Goal: Communication & Community: Connect with others

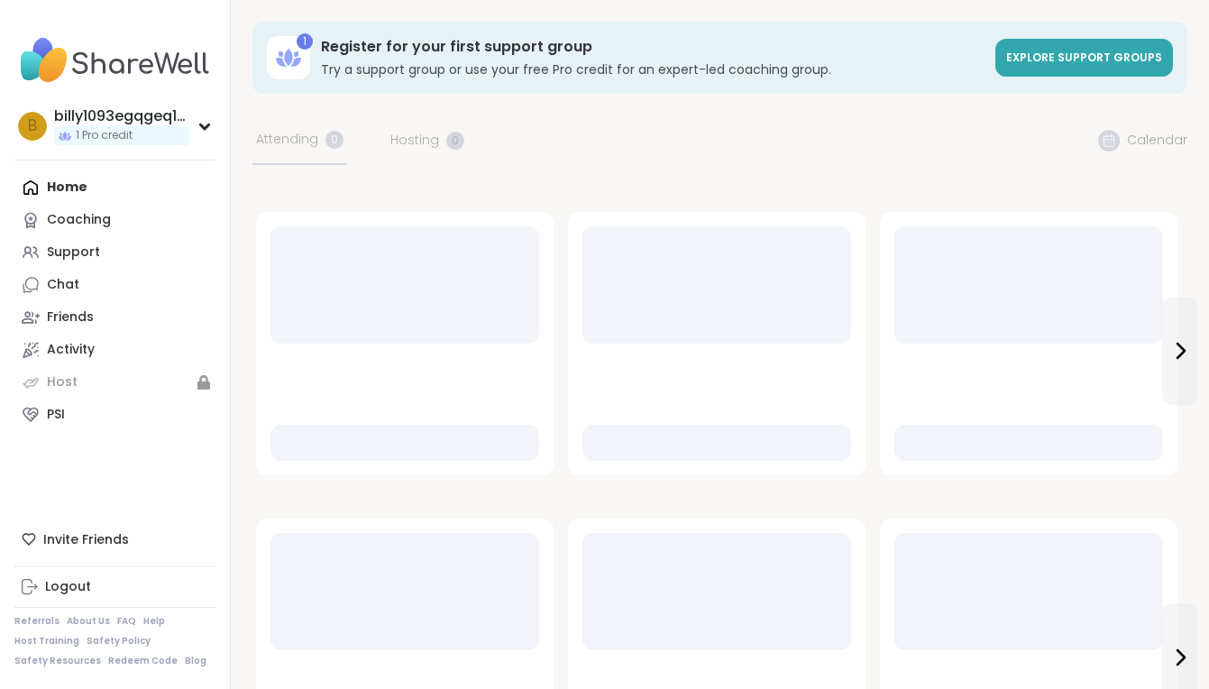
click at [154, 252] on link "Support" at bounding box center [114, 252] width 201 height 32
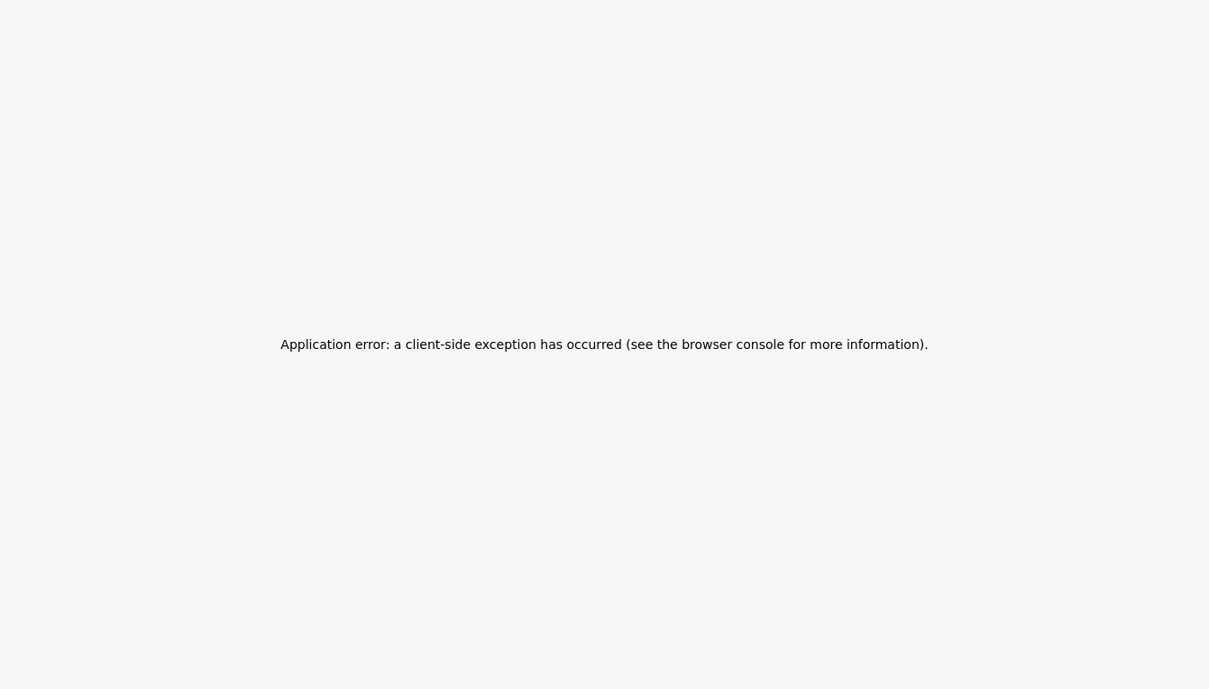
click at [491, 377] on div "Application error: a client-side exception has occurred (see the browser consol…" at bounding box center [604, 344] width 1209 height 689
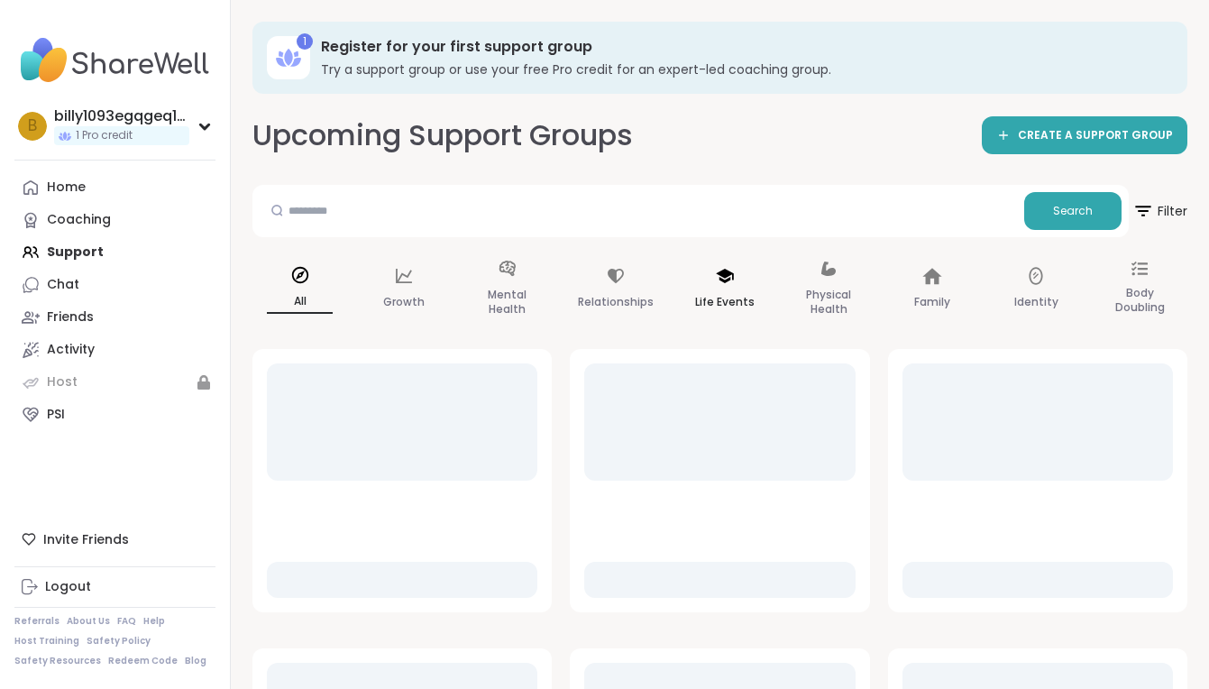
click at [717, 306] on p "Life Events" at bounding box center [725, 302] width 60 height 22
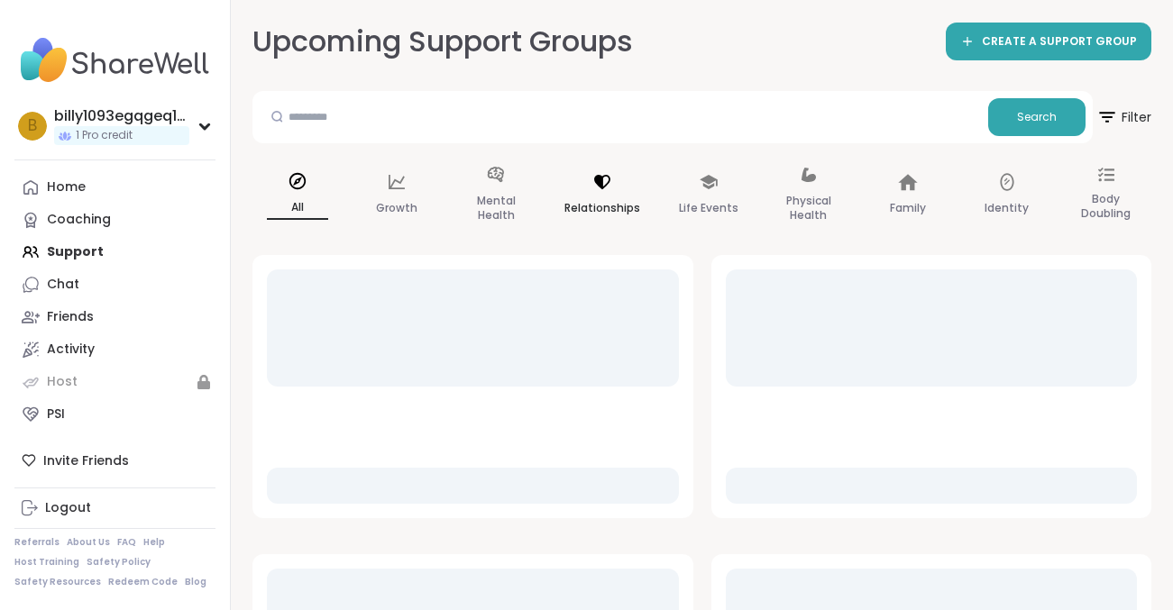
click at [637, 188] on div "Relationships" at bounding box center [602, 196] width 105 height 90
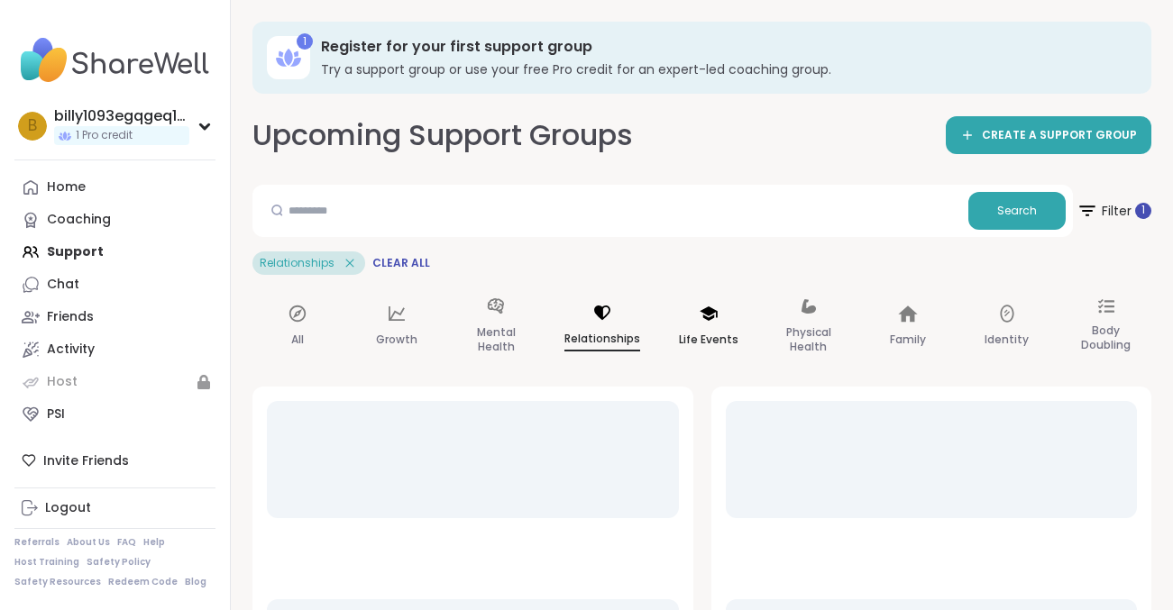
click at [682, 308] on div "Life Events" at bounding box center [709, 327] width 90 height 90
click at [619, 327] on div "Relationships" at bounding box center [602, 327] width 105 height 90
click at [601, 270] on div "Relationships Clear All" at bounding box center [701, 263] width 899 height 23
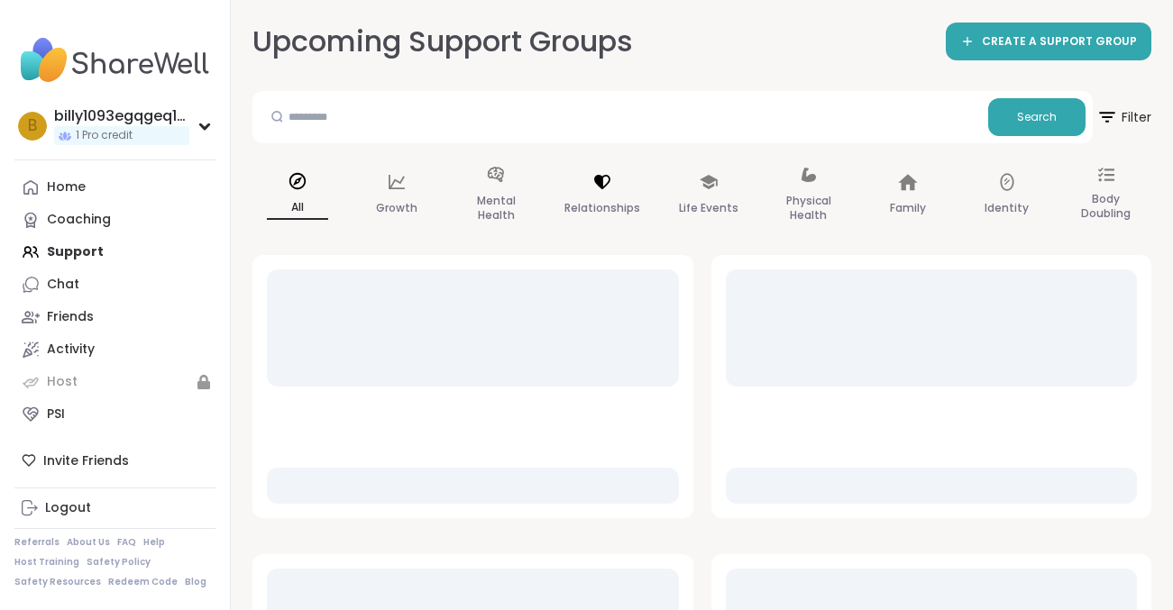
click at [601, 237] on div "Relationships" at bounding box center [602, 196] width 105 height 90
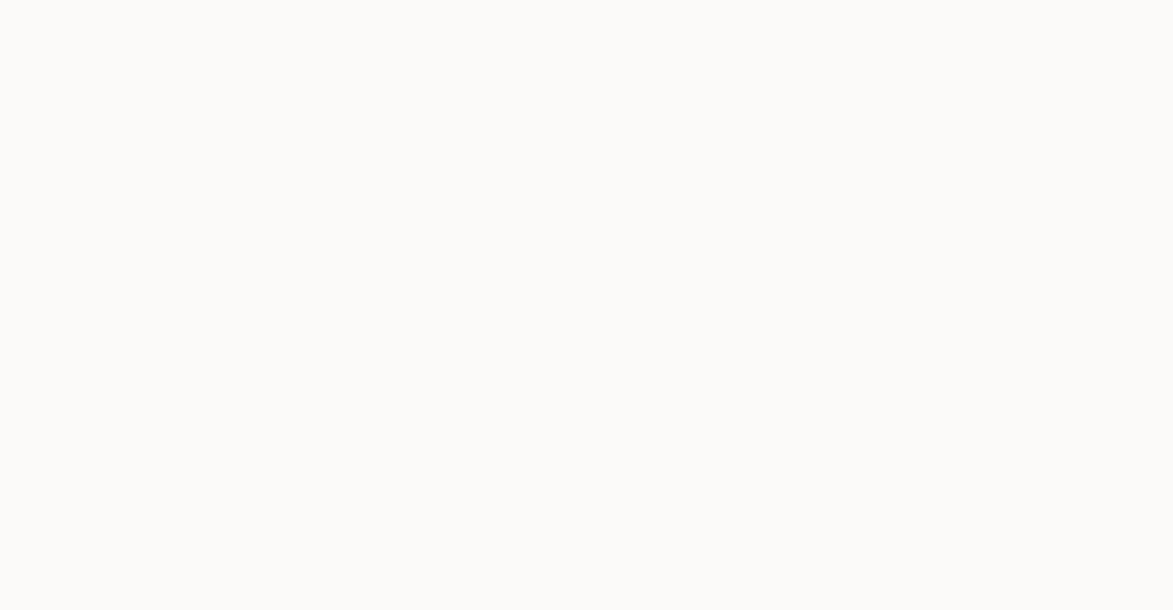
click at [601, 237] on body at bounding box center [586, 305] width 1173 height 610
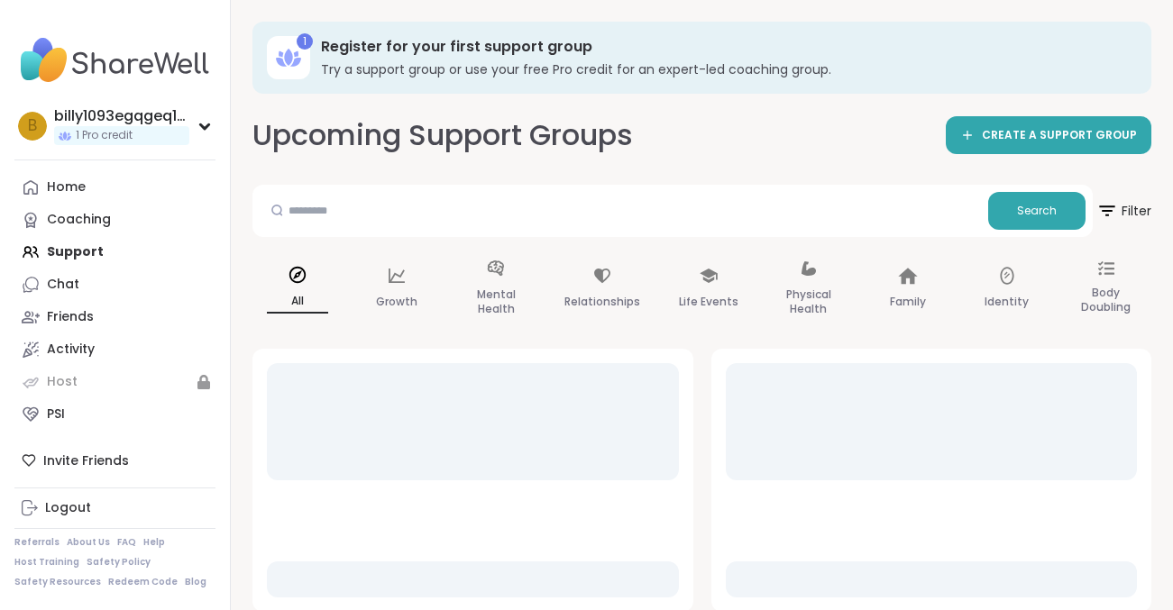
click at [620, 277] on div "Relationships" at bounding box center [602, 289] width 105 height 90
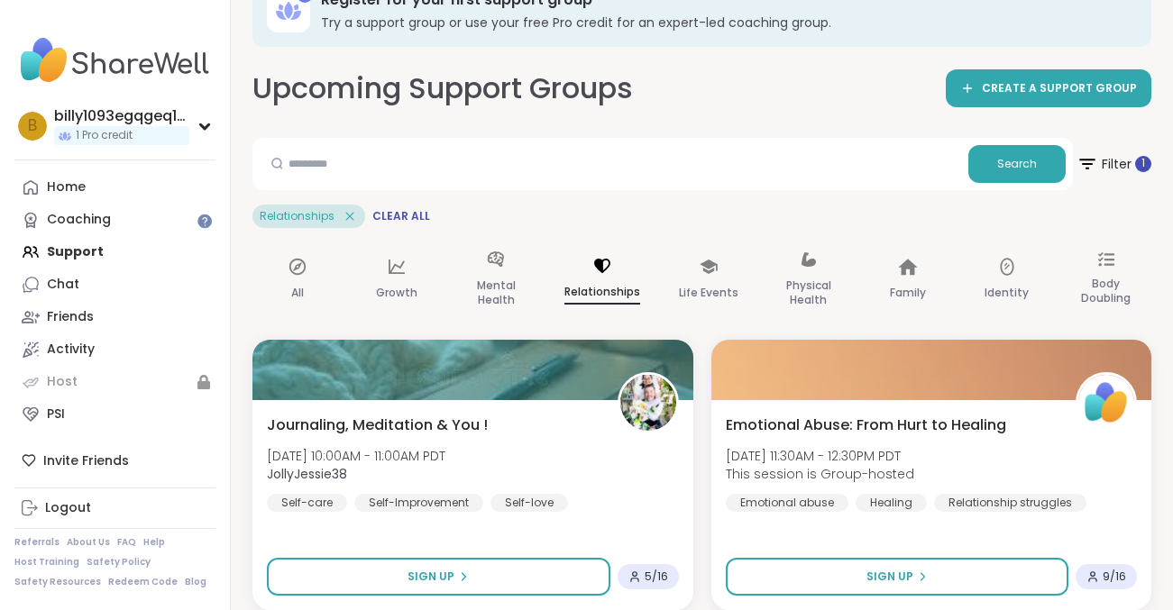
scroll to position [72, 0]
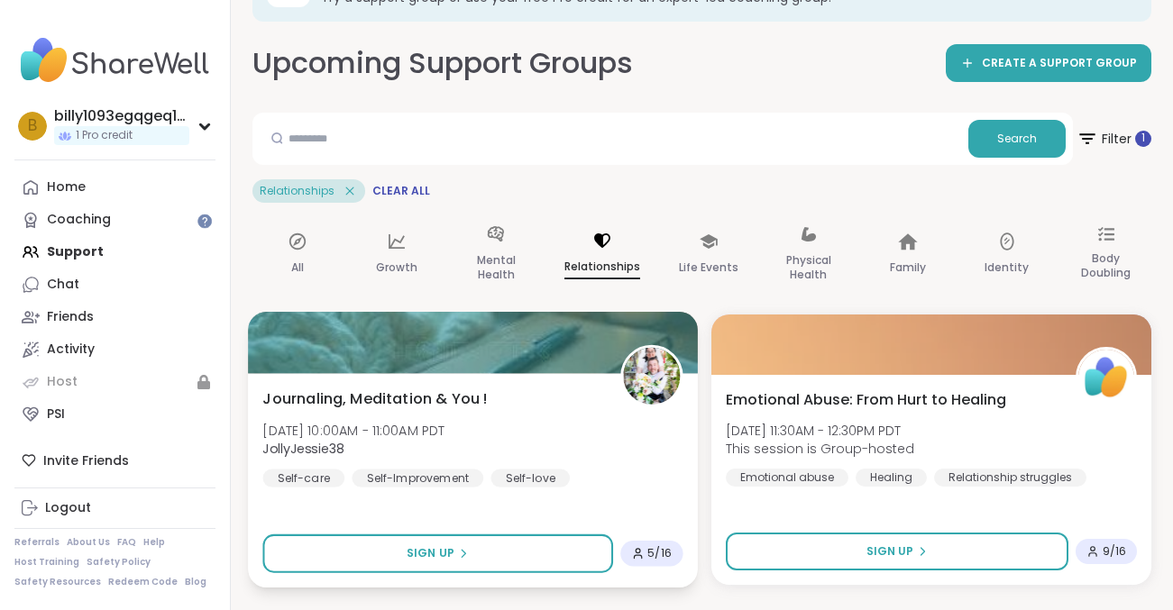
click at [529, 390] on div "Journaling, Meditation & You ! Wed, Oct 08 | 10:00AM - 11:00AM PDT JollyJessie3…" at bounding box center [472, 437] width 420 height 99
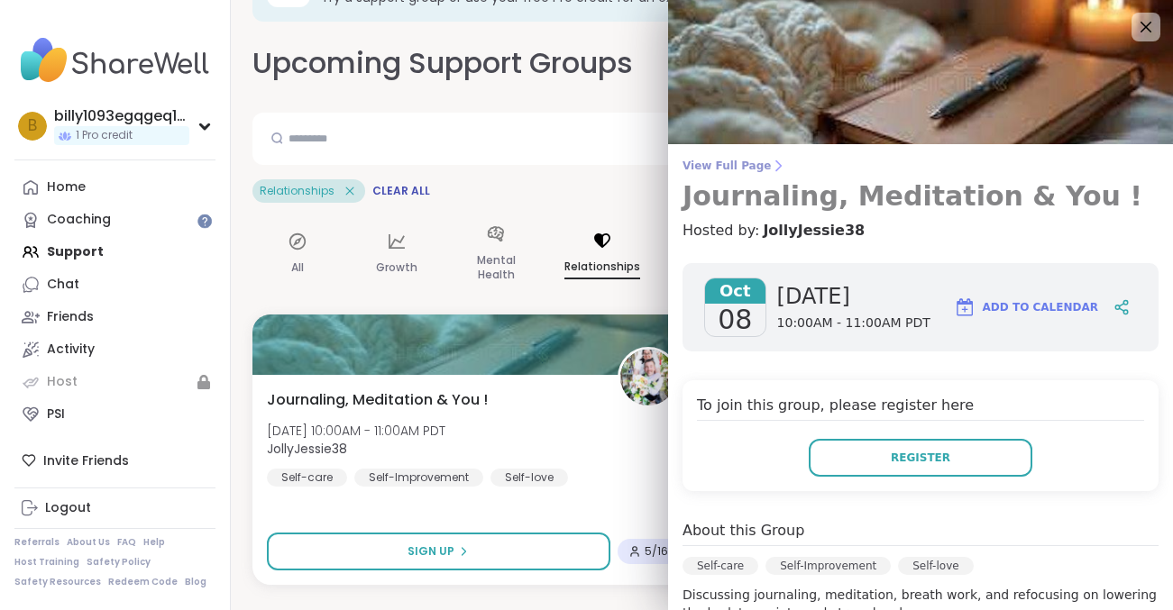
click at [885, 207] on h3 "Journaling, Meditation & You !" at bounding box center [921, 196] width 476 height 32
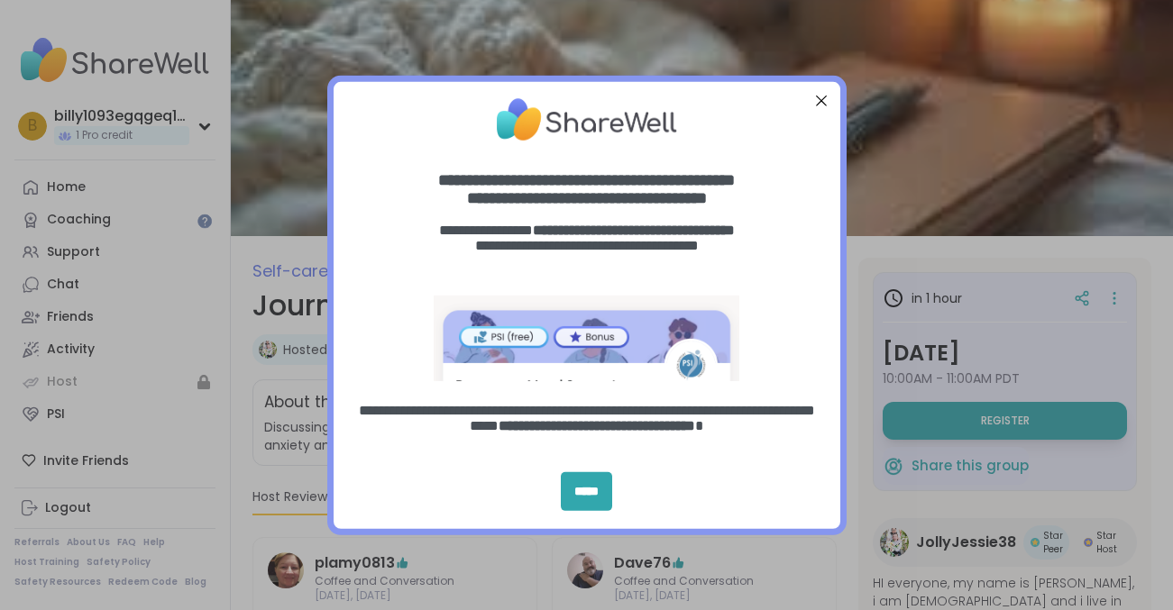
click at [124, 495] on div "**********" at bounding box center [586, 305] width 1173 height 610
click at [599, 481] on div "*****" at bounding box center [586, 491] width 51 height 39
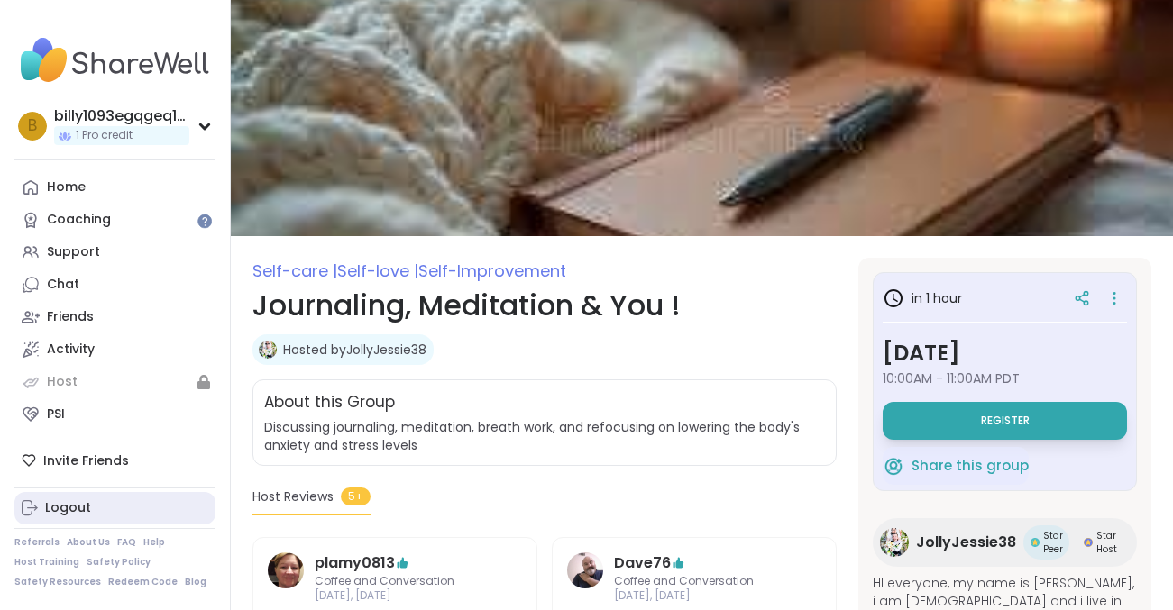
click at [85, 520] on link "Logout" at bounding box center [114, 508] width 201 height 32
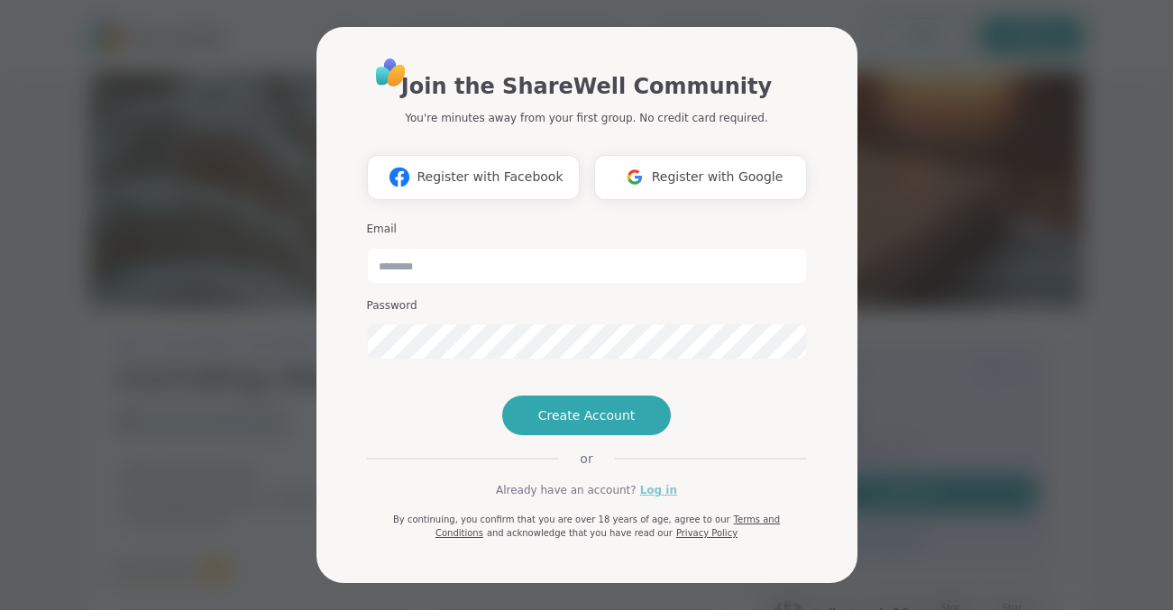
click at [641, 499] on link "Log in" at bounding box center [658, 490] width 37 height 16
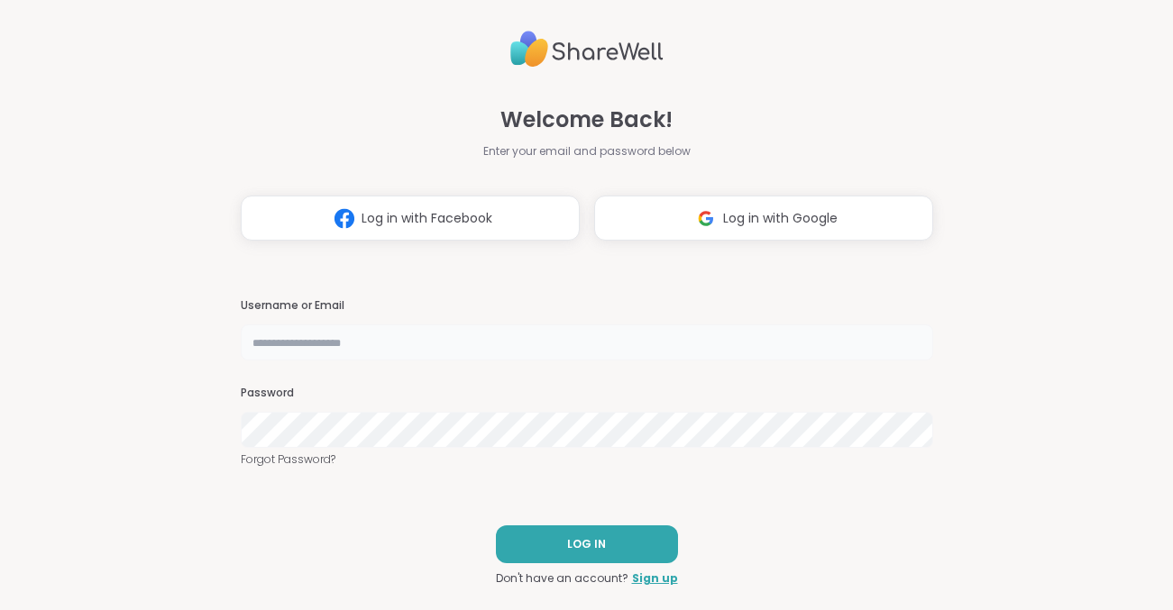
click at [543, 350] on input "text" at bounding box center [587, 343] width 692 height 36
type input "*****"
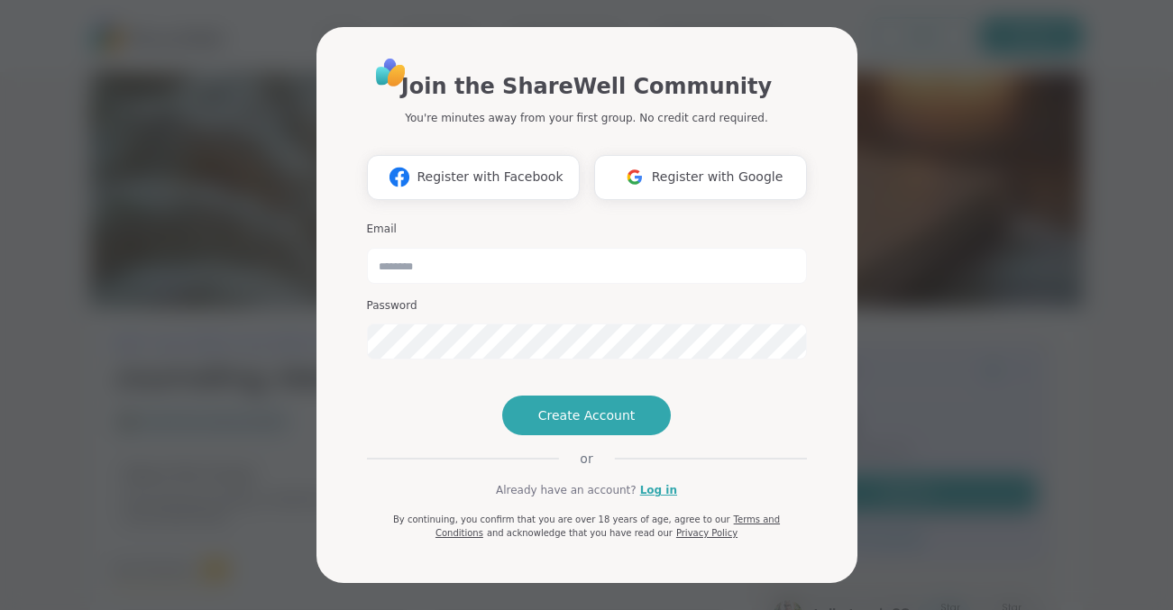
click at [961, 230] on div "Join the ShareWell Community You're minutes away from your first group. No cred…" at bounding box center [586, 305] width 1151 height 610
click at [648, 499] on link "Log in" at bounding box center [658, 490] width 37 height 16
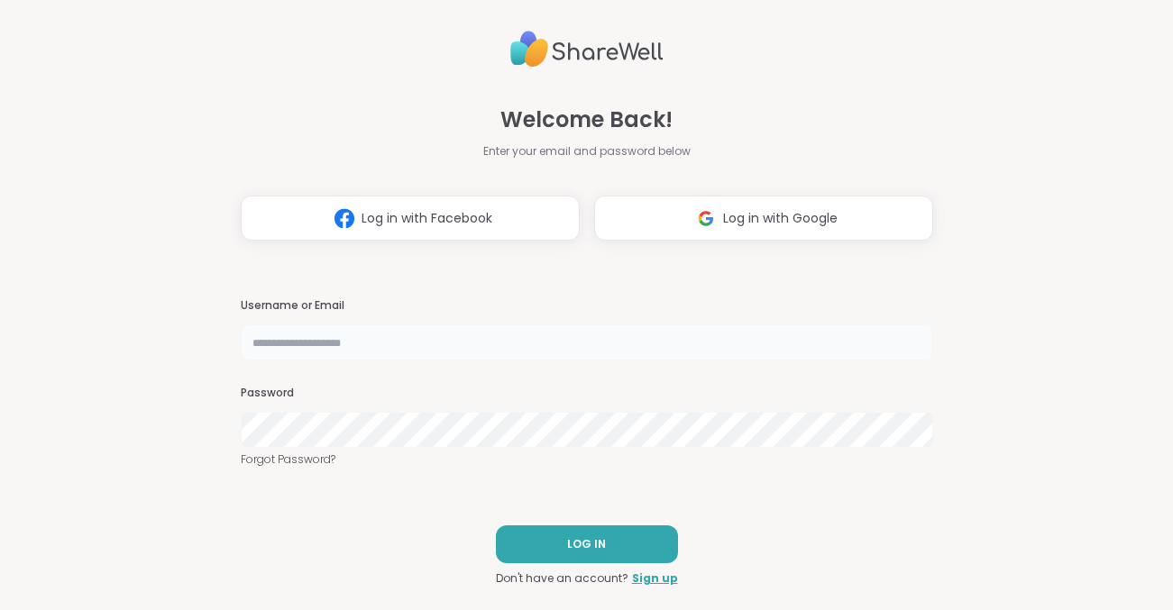
click at [544, 340] on input "text" at bounding box center [587, 343] width 692 height 36
type input "*****"
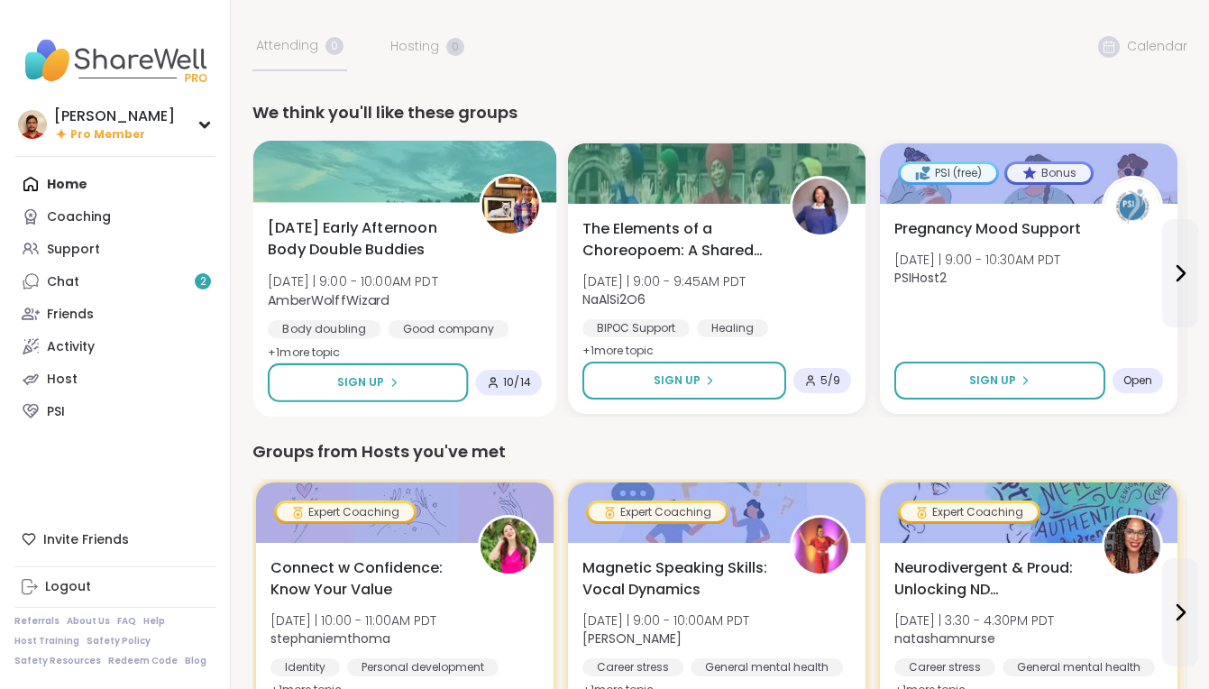
click at [346, 231] on span "[DATE] Early Afternoon Body Double Buddies" at bounding box center [363, 239] width 191 height 44
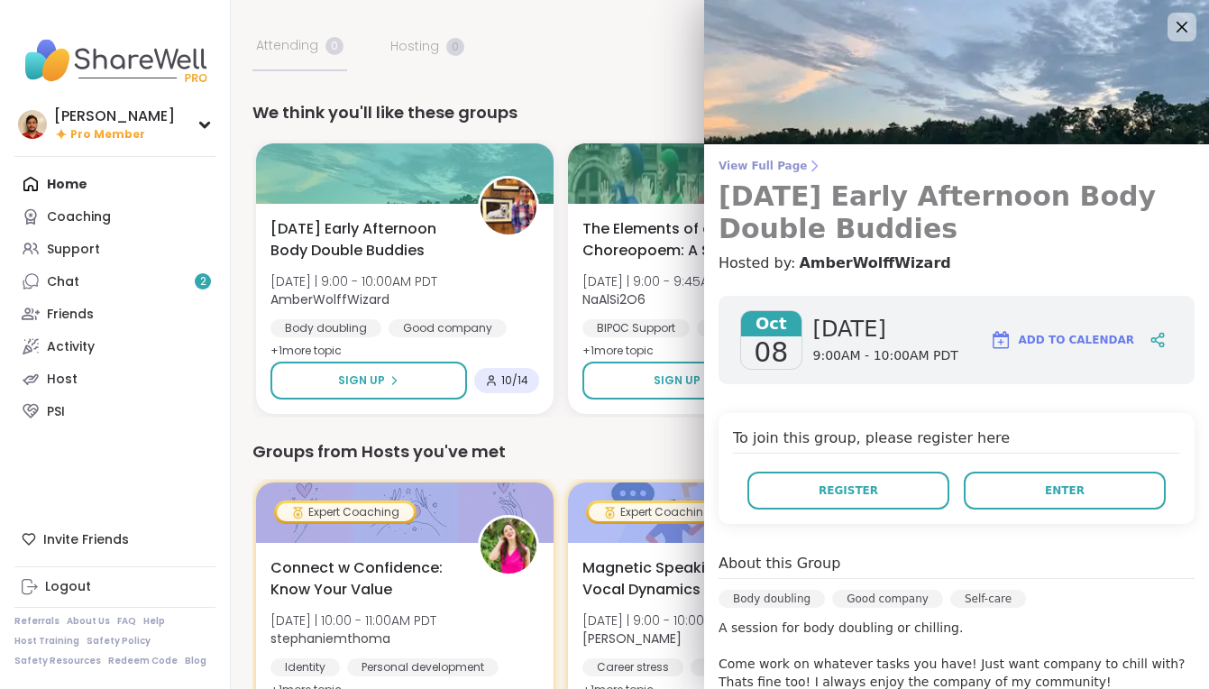
click at [854, 186] on h3 "[DATE] Early Afternoon Body Double Buddies" at bounding box center [957, 212] width 476 height 65
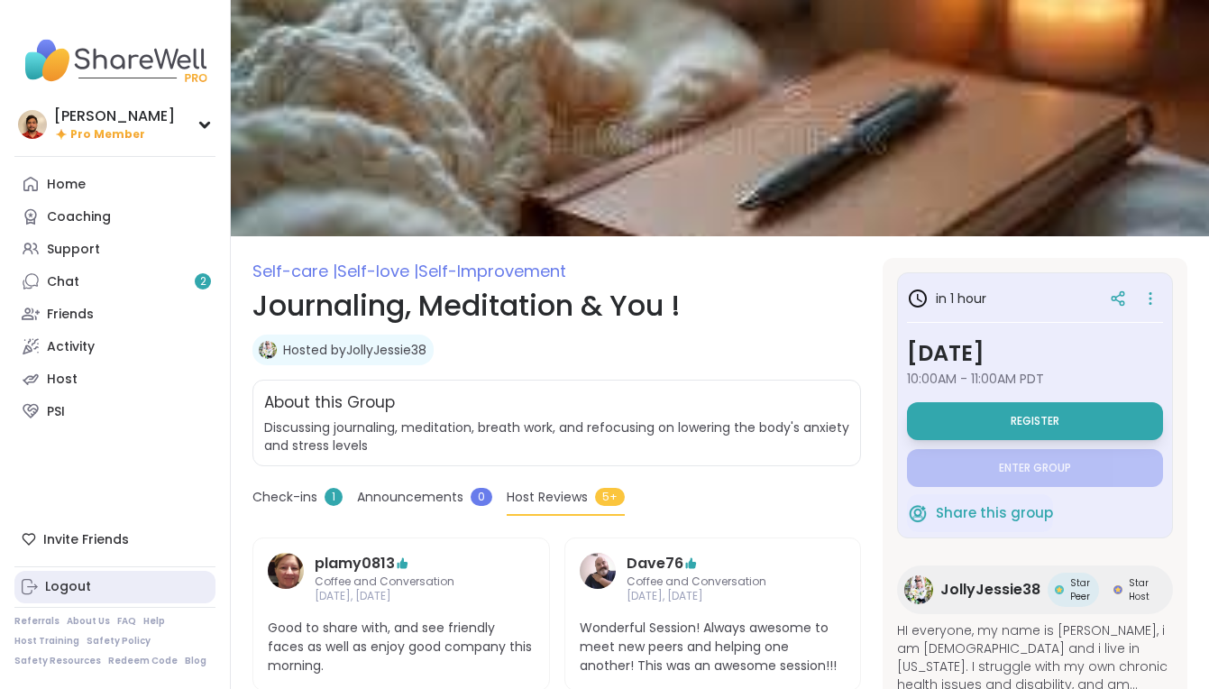
click at [81, 576] on link "Logout" at bounding box center [114, 587] width 201 height 32
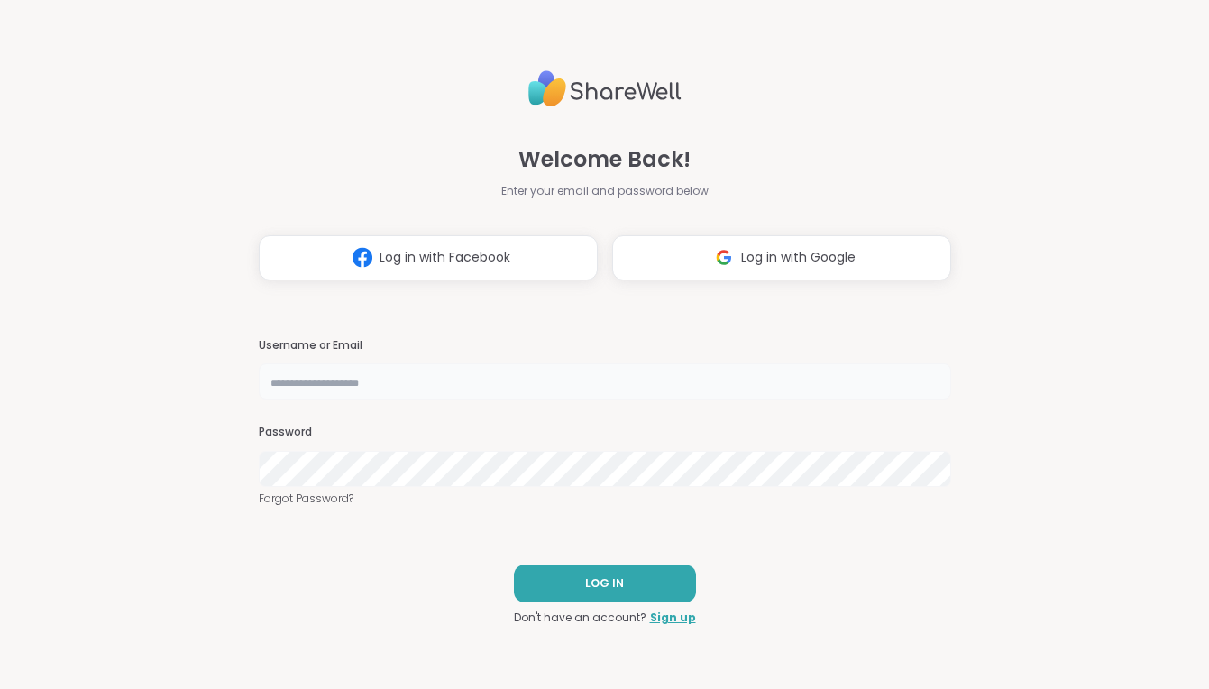
click at [531, 377] on input "text" at bounding box center [605, 381] width 692 height 36
click at [447, 392] on input "text" at bounding box center [605, 381] width 692 height 36
type input "*****"
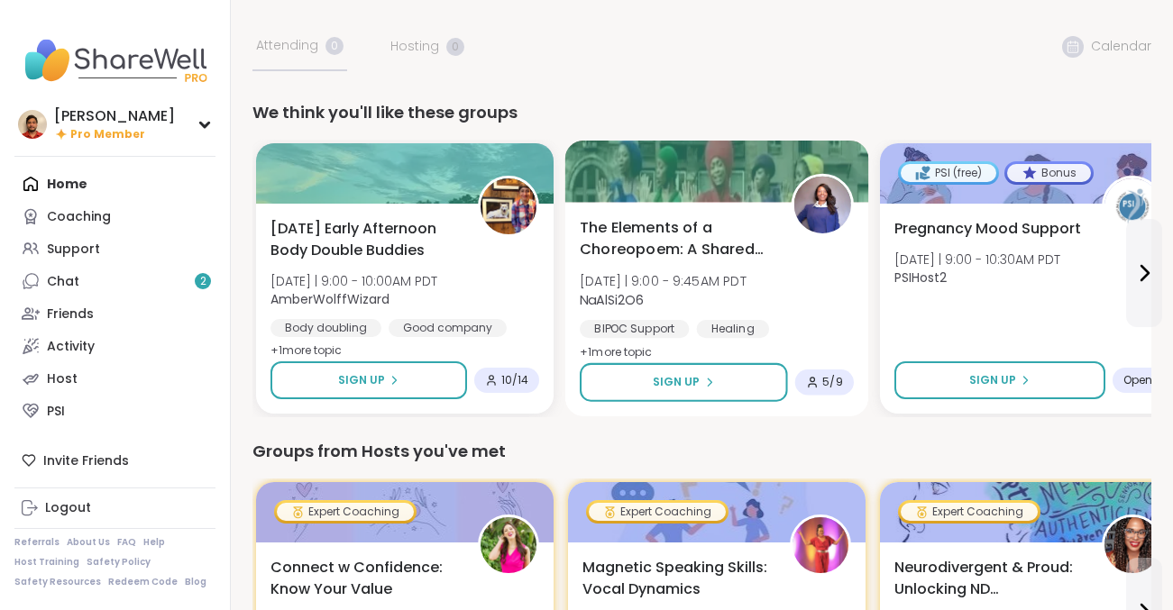
click at [657, 212] on div "The Elements of a Choreopoem: A Shared Healing Wed 10/8 | 9:00 - 9:45AM PDT NaA…" at bounding box center [717, 309] width 304 height 215
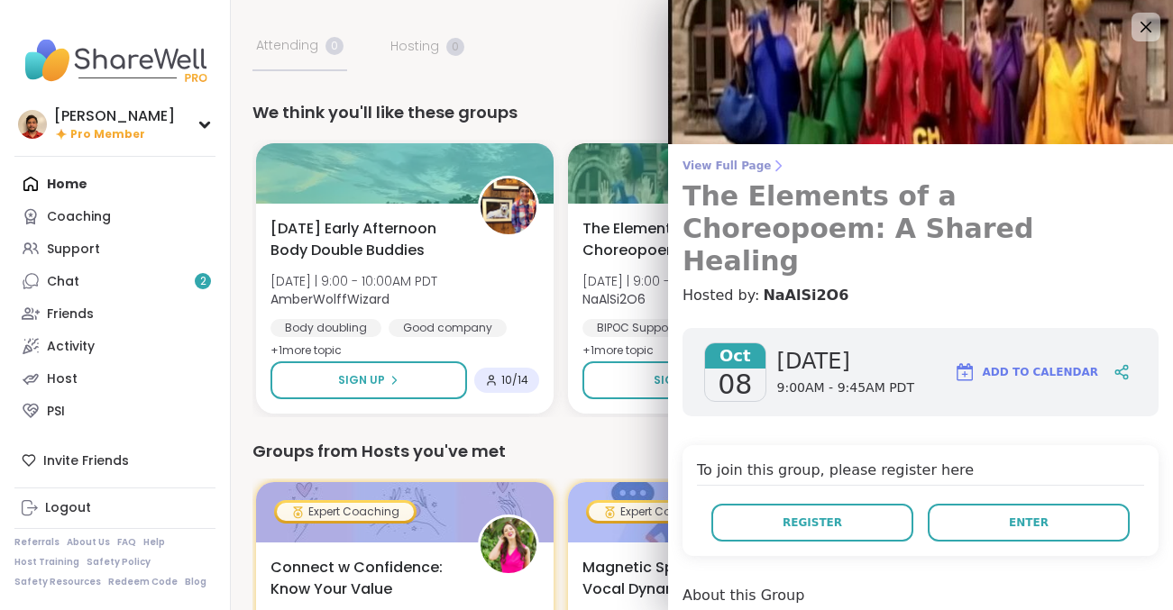
click at [739, 198] on h3 "The Elements of a Choreopoem: A Shared Healing" at bounding box center [921, 228] width 476 height 97
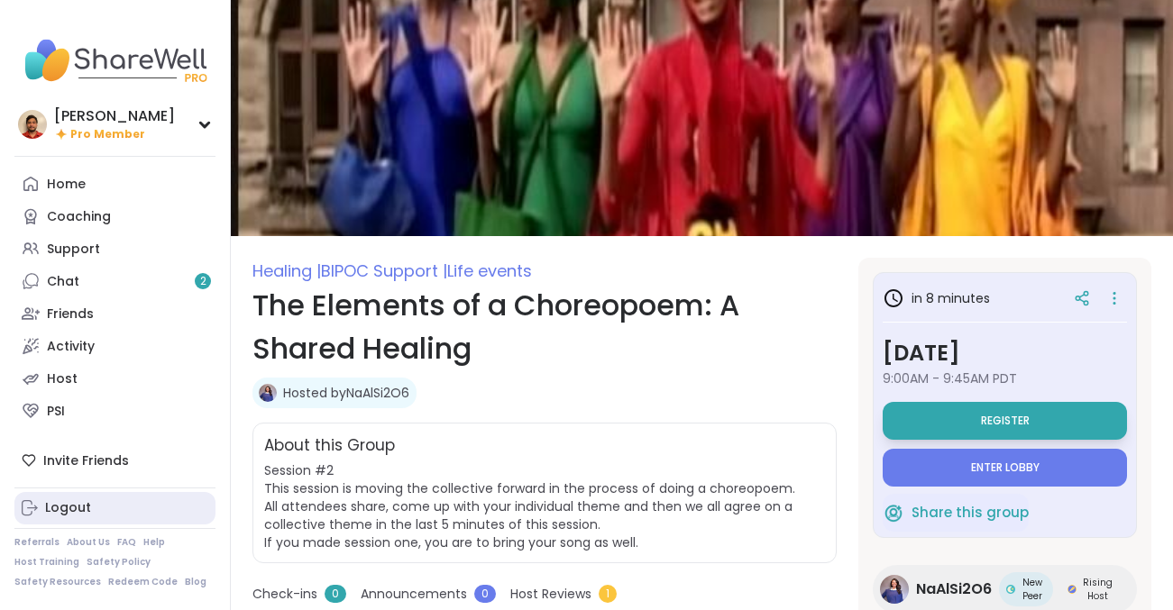
click at [73, 503] on div "Logout" at bounding box center [68, 509] width 46 height 18
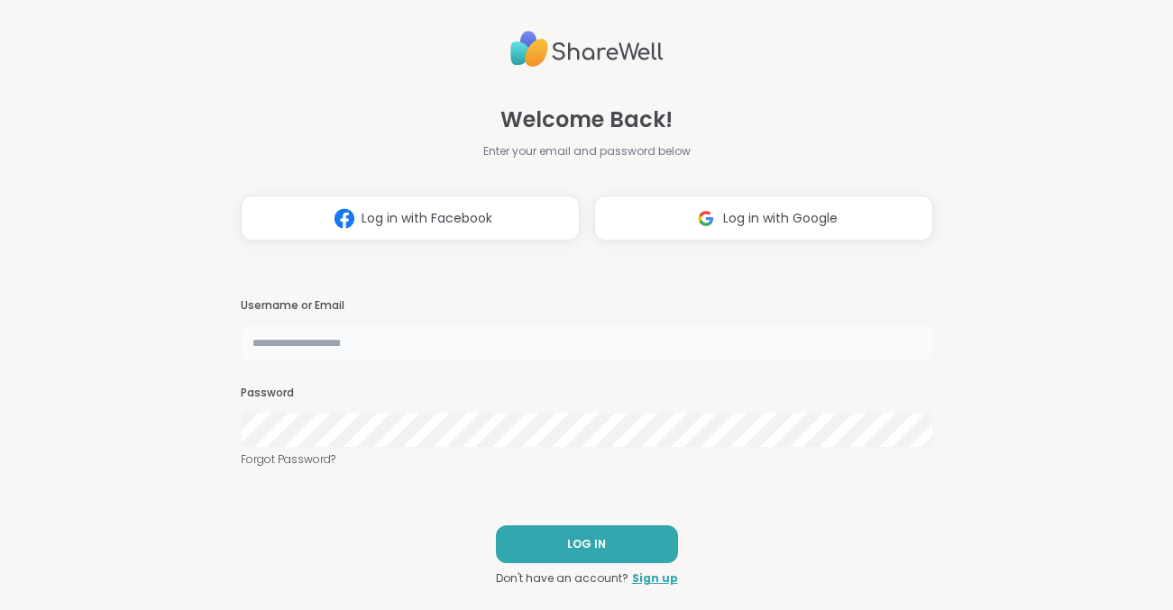
click at [505, 360] on input "text" at bounding box center [587, 343] width 692 height 36
type input "*****"
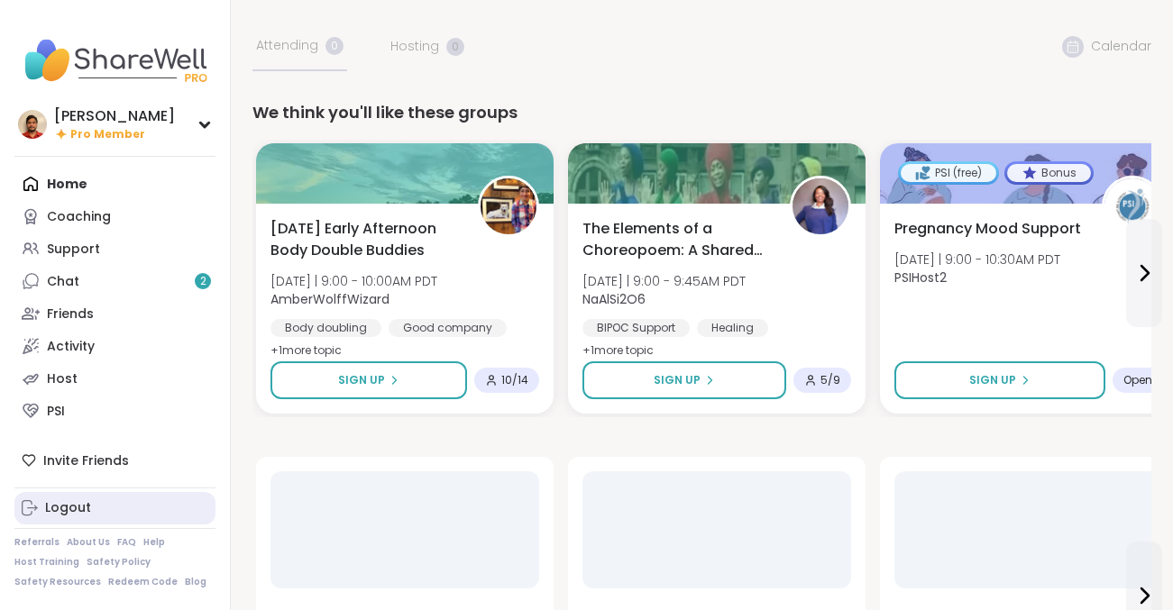
click at [137, 503] on link "Logout" at bounding box center [114, 508] width 201 height 32
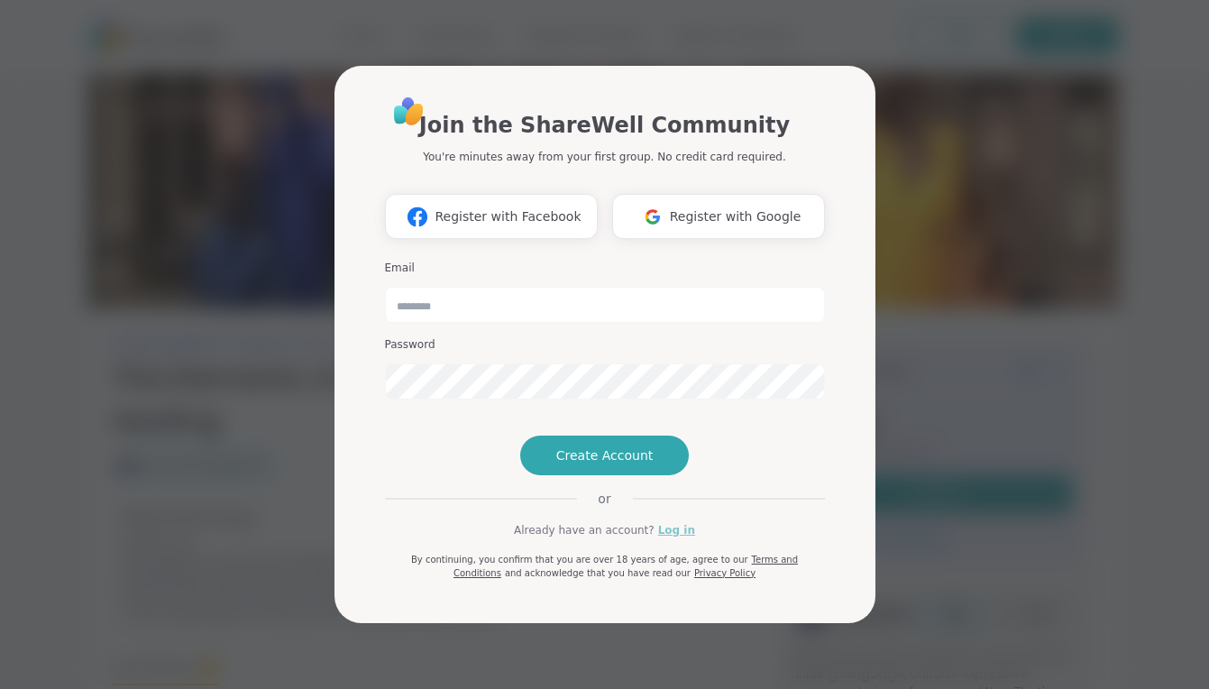
click at [681, 538] on link "Log in" at bounding box center [676, 530] width 37 height 16
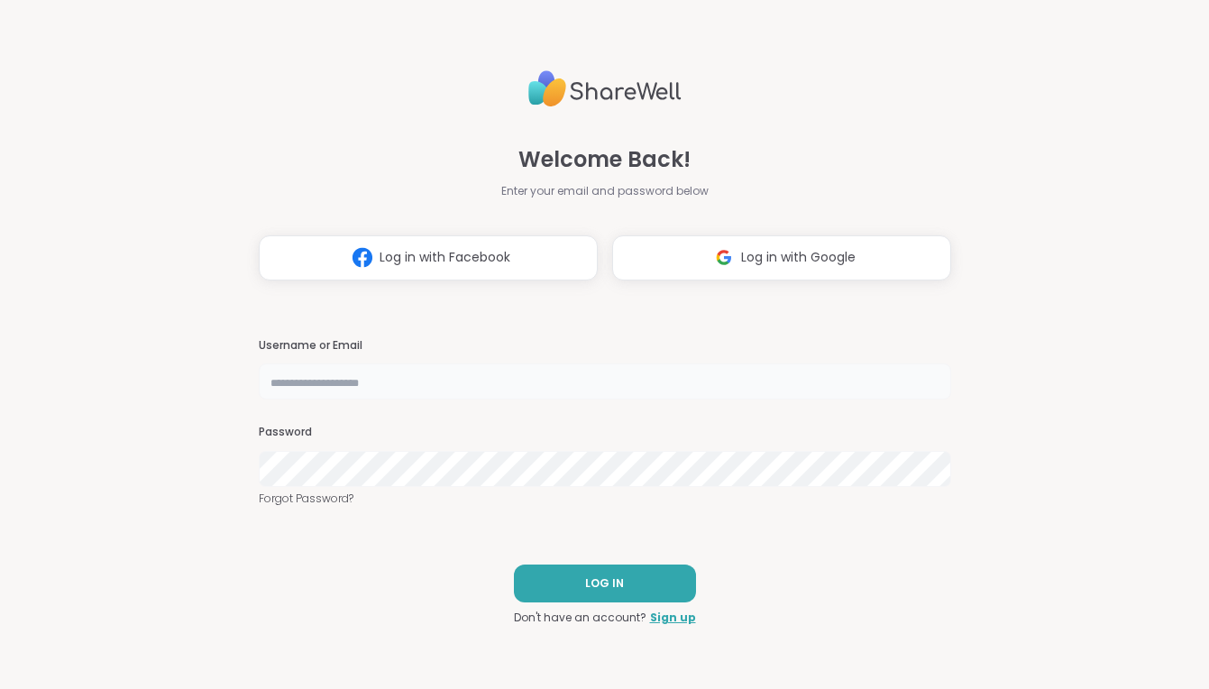
click at [561, 375] on input "text" at bounding box center [605, 381] width 692 height 36
type input "*****"
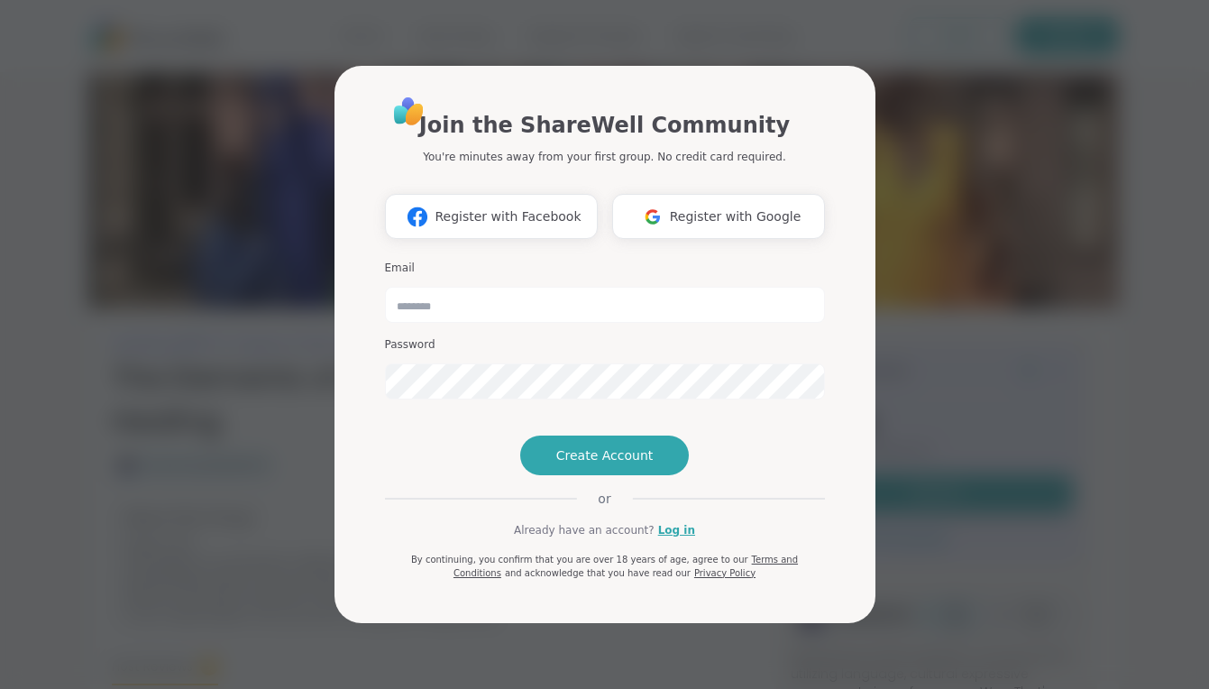
click at [887, 134] on div "Join the ShareWell Community You're minutes away from your first group. No cred…" at bounding box center [605, 344] width 1188 height 689
click at [894, 144] on div "Join the ShareWell Community You're minutes away from your first group. No cred…" at bounding box center [605, 344] width 1188 height 689
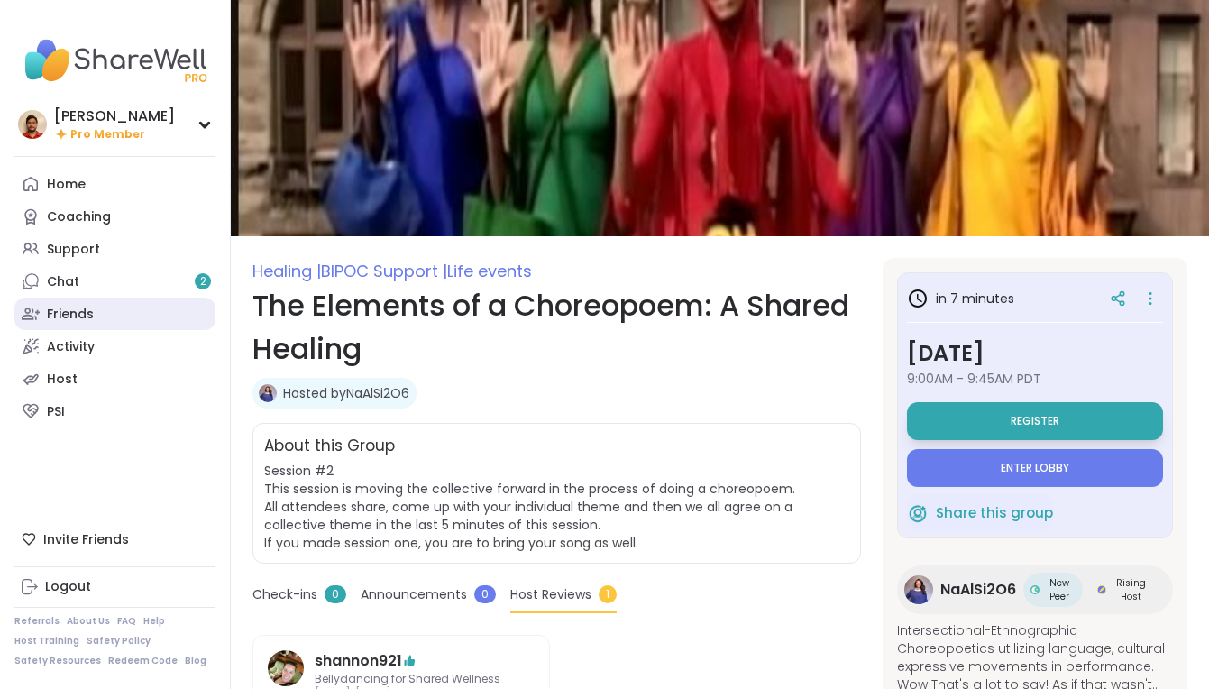
click at [105, 318] on link "Friends" at bounding box center [114, 314] width 201 height 32
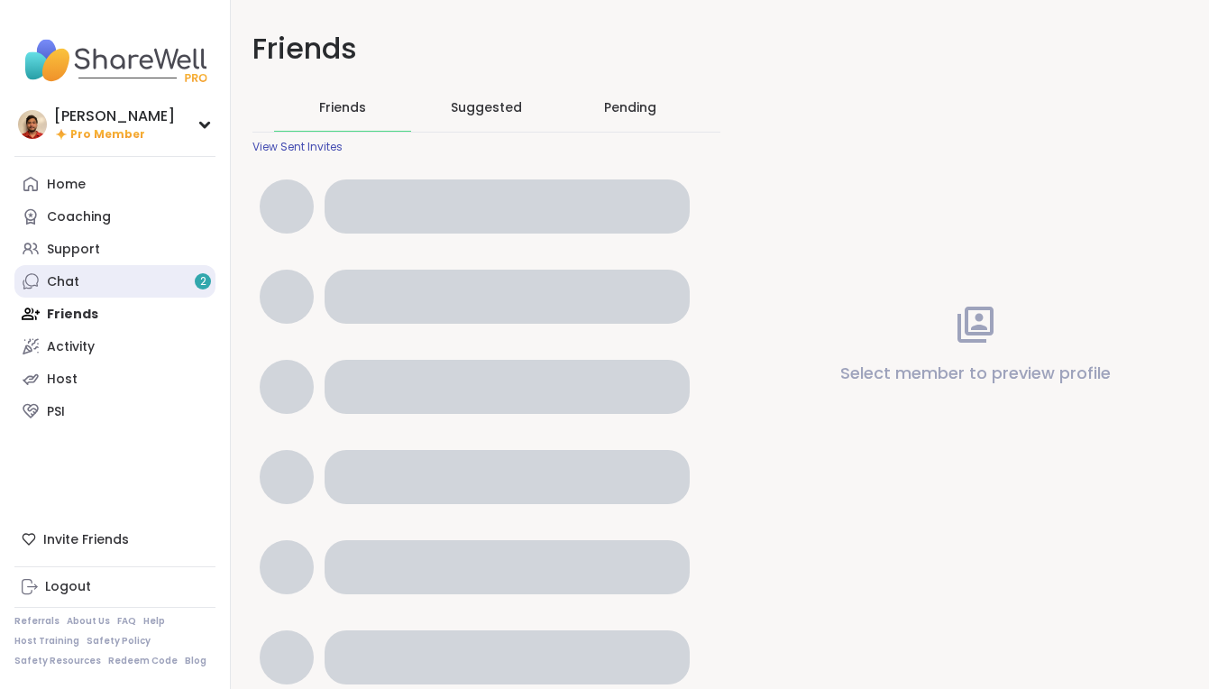
click at [109, 288] on link "Chat 2" at bounding box center [114, 281] width 201 height 32
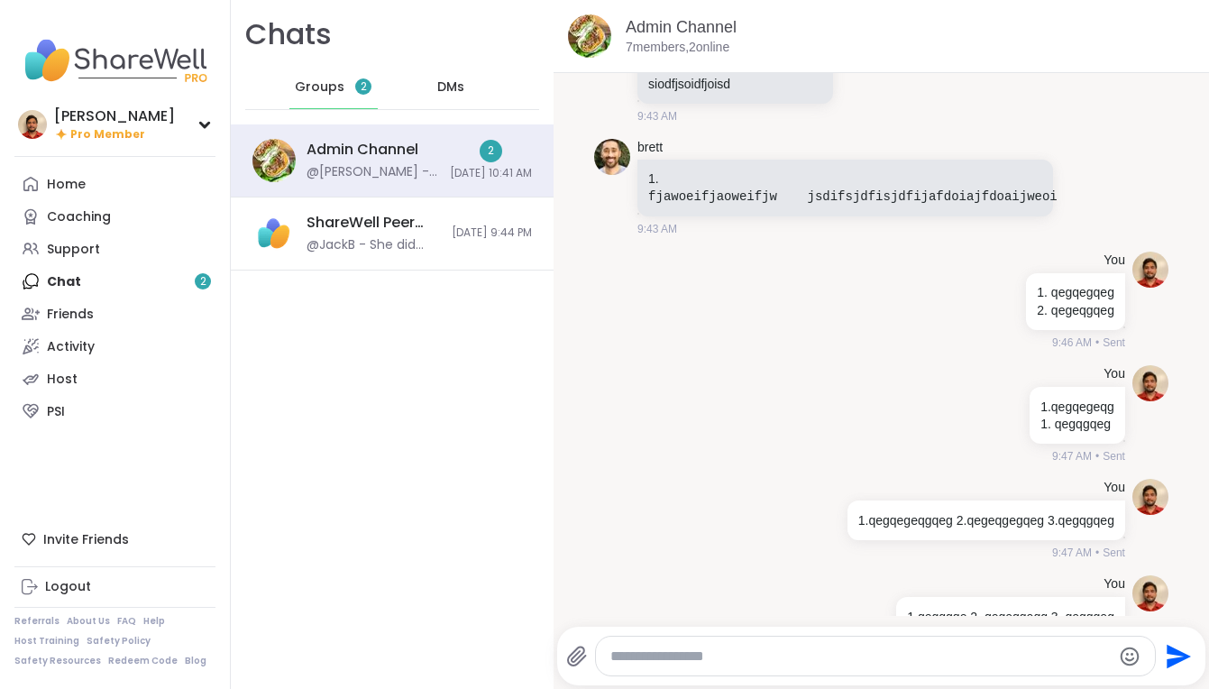
scroll to position [16095, 0]
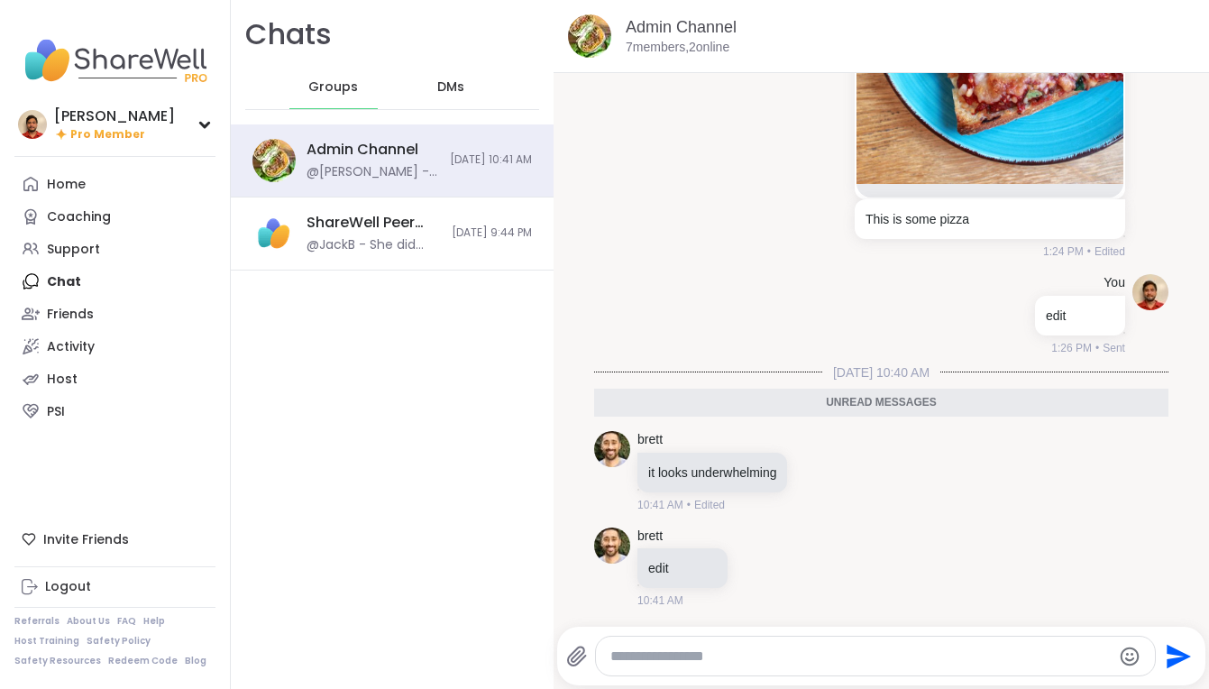
click at [665, 661] on textarea "Type your message" at bounding box center [860, 656] width 500 height 18
type textarea "****"
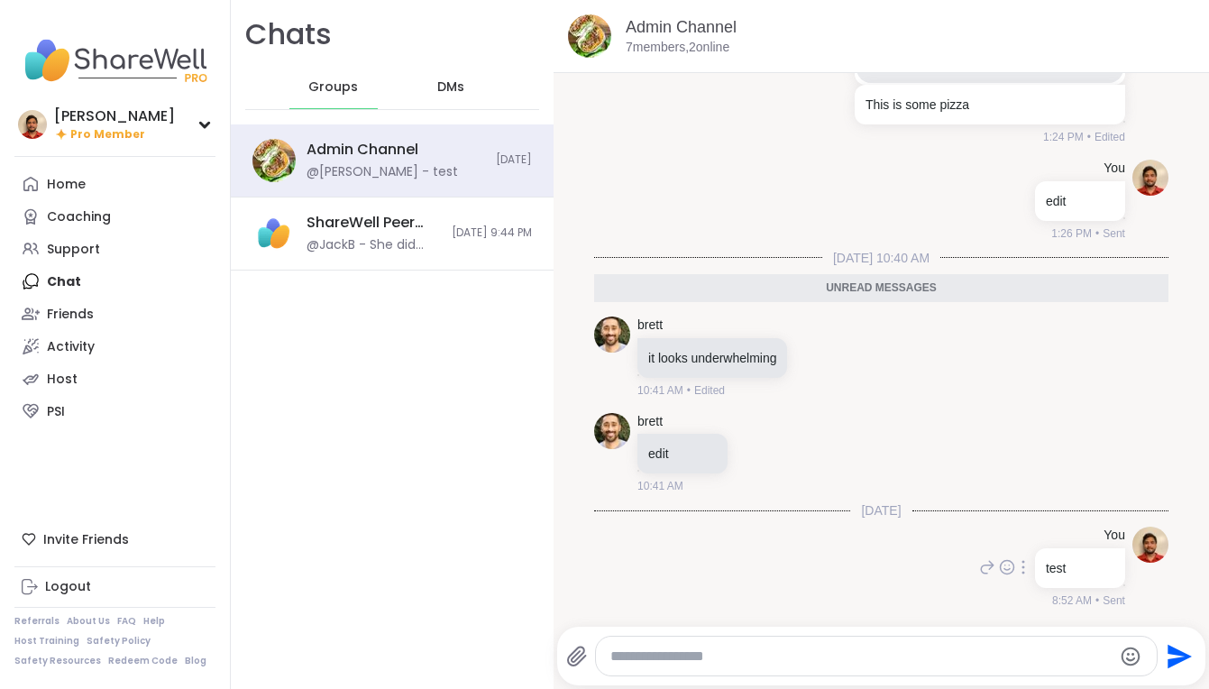
scroll to position [16166, 0]
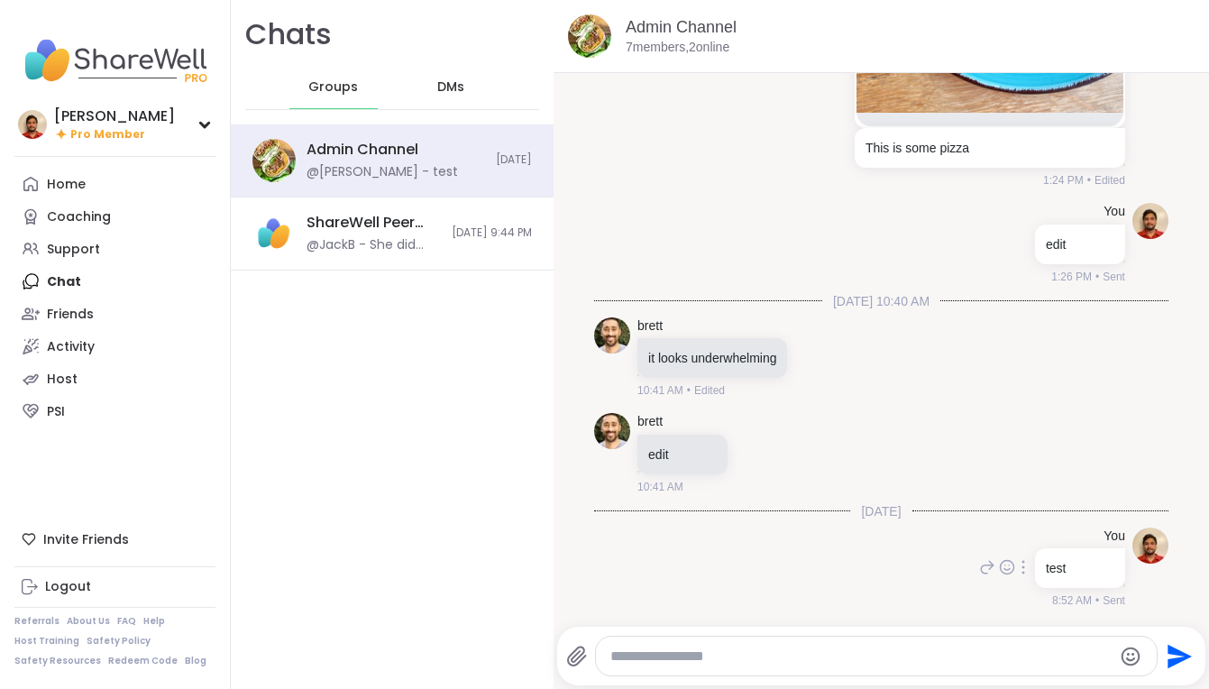
click at [1023, 571] on icon at bounding box center [1024, 567] width 2 height 13
click at [1039, 591] on icon at bounding box center [1045, 593] width 18 height 18
type textarea "****"
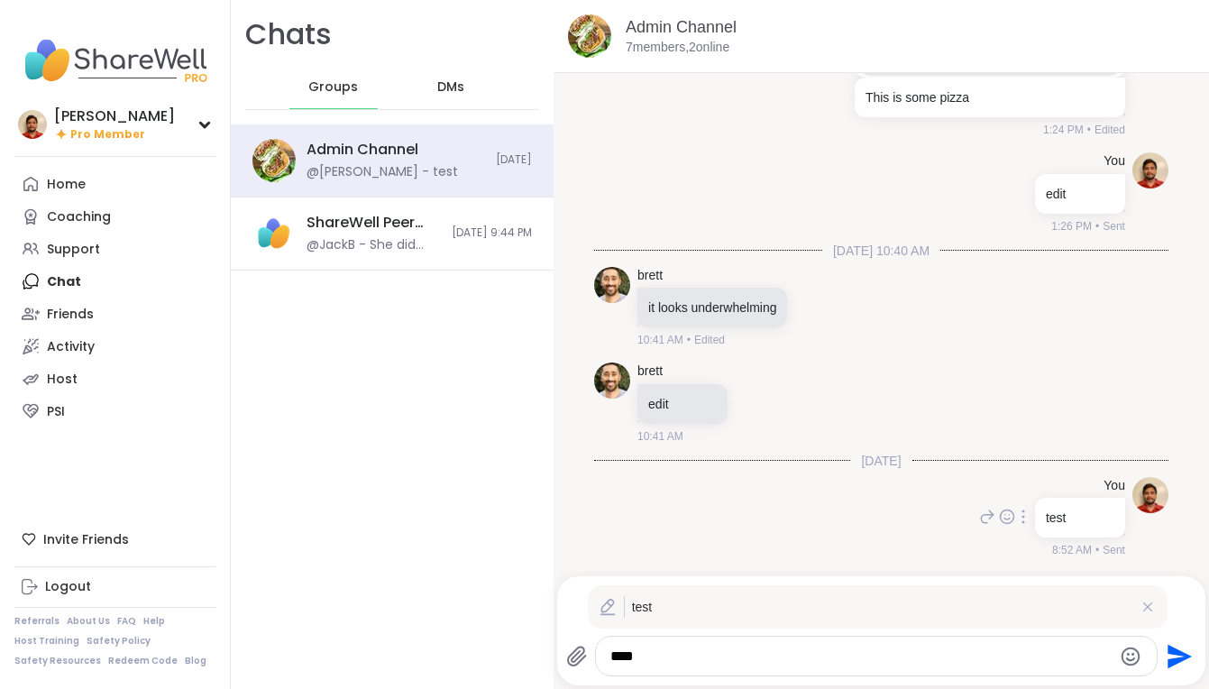
click at [802, 644] on div "****" at bounding box center [876, 656] width 561 height 39
click at [770, 679] on div "test **** Send" at bounding box center [881, 630] width 649 height 109
click at [770, 650] on textarea "****" at bounding box center [860, 656] width 500 height 18
type textarea "**********"
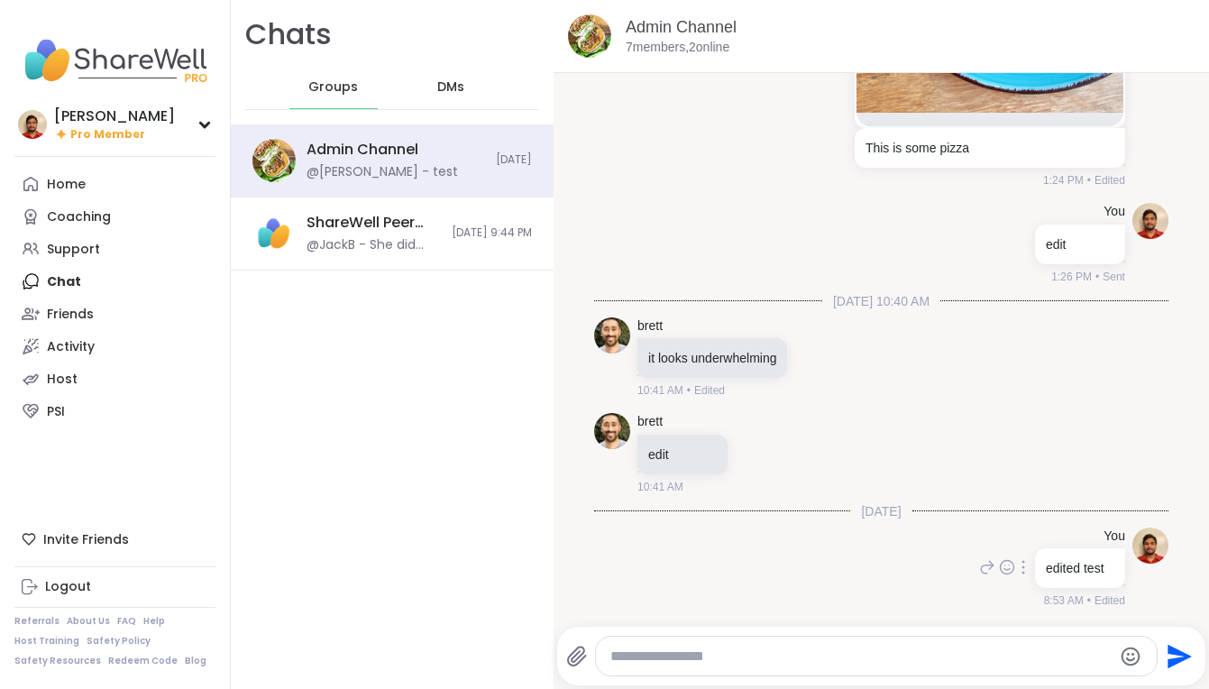
click at [1023, 562] on icon at bounding box center [1024, 567] width 2 height 13
click at [889, 670] on div at bounding box center [876, 656] width 561 height 39
click at [889, 669] on div at bounding box center [876, 656] width 561 height 39
click at [576, 646] on icon at bounding box center [577, 657] width 22 height 22
click at [0, 0] on input "file" at bounding box center [0, 0] width 0 height 0
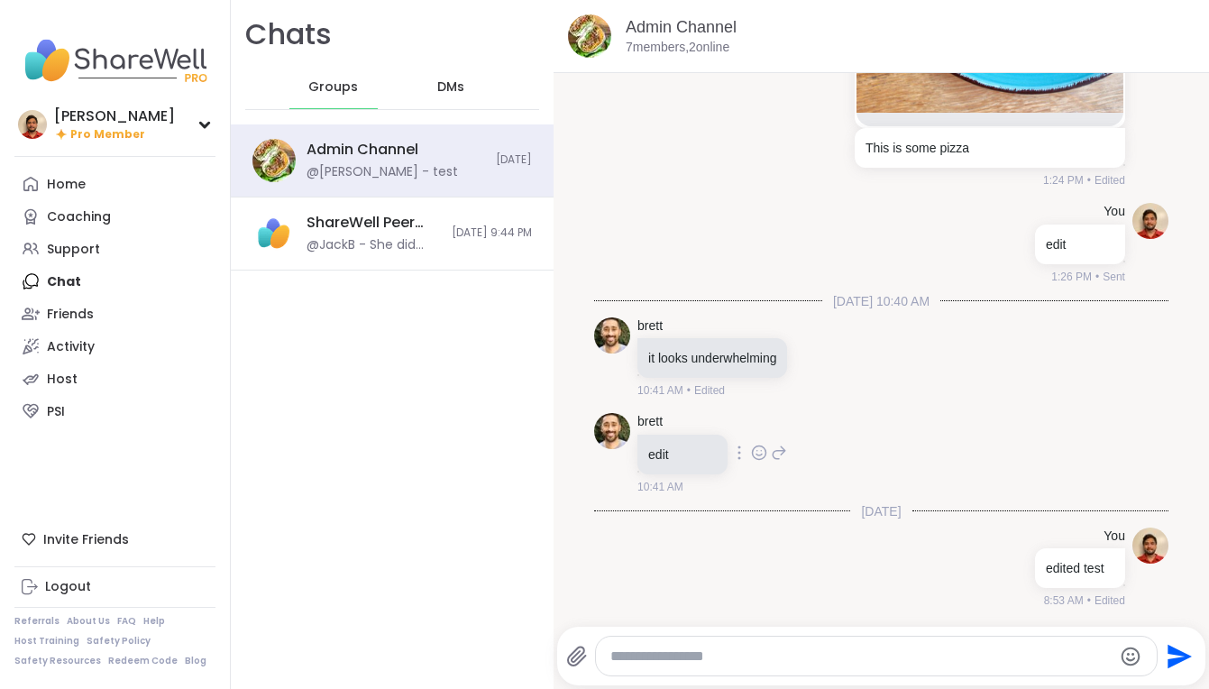
scroll to position [16209, 0]
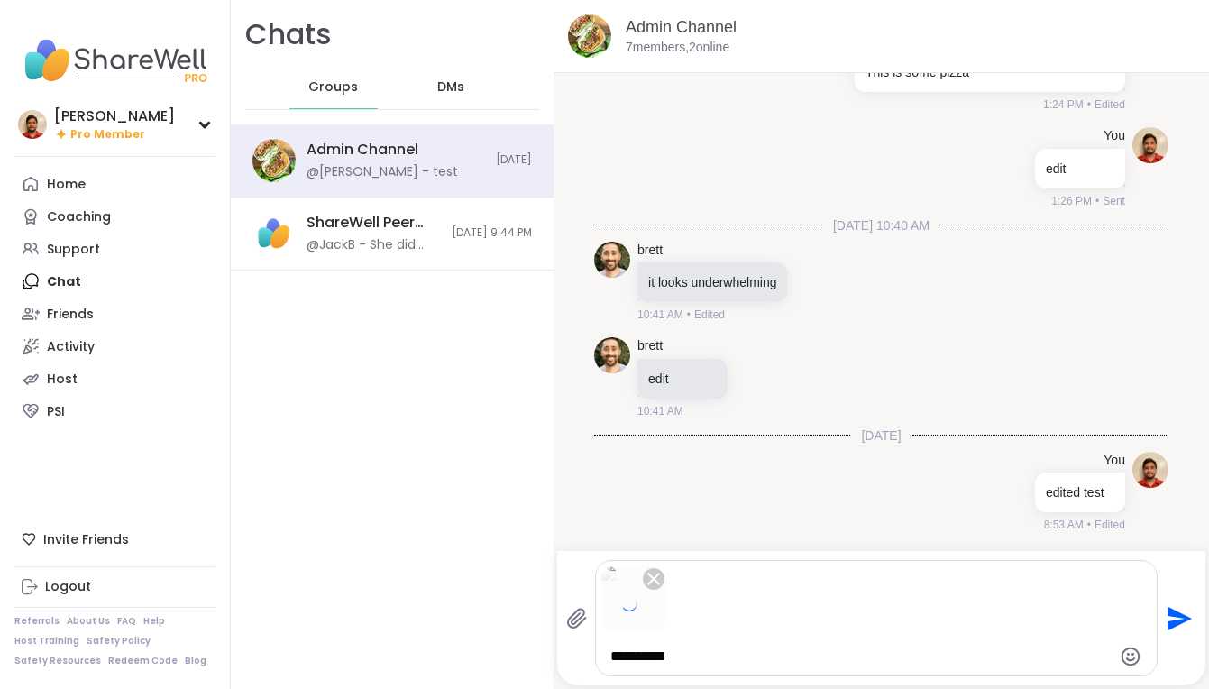
type textarea "**********"
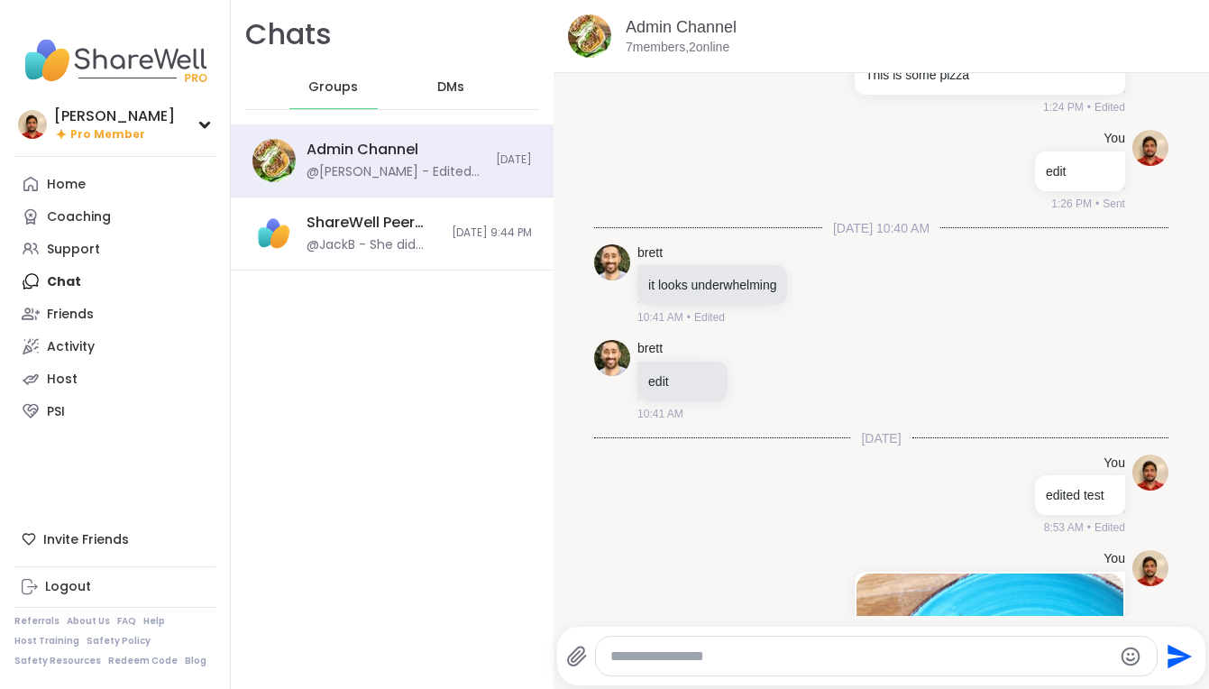
scroll to position [16608, 0]
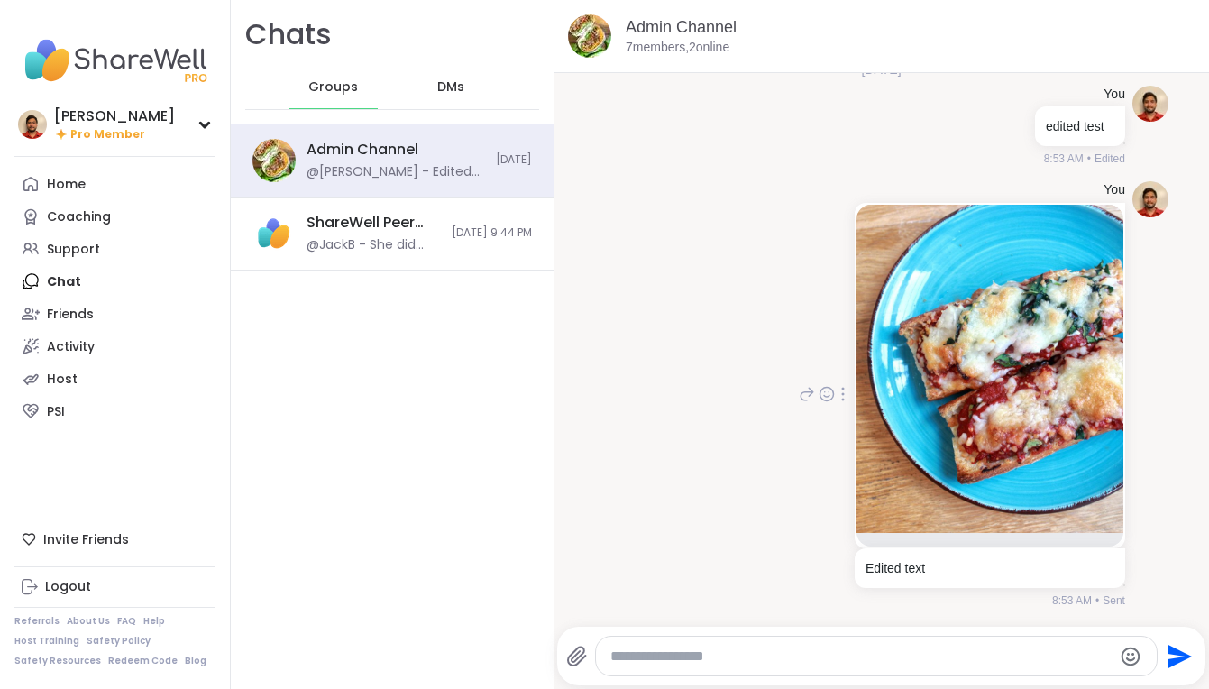
click at [846, 394] on div at bounding box center [843, 394] width 16 height 22
click at [863, 426] on icon at bounding box center [865, 420] width 18 height 18
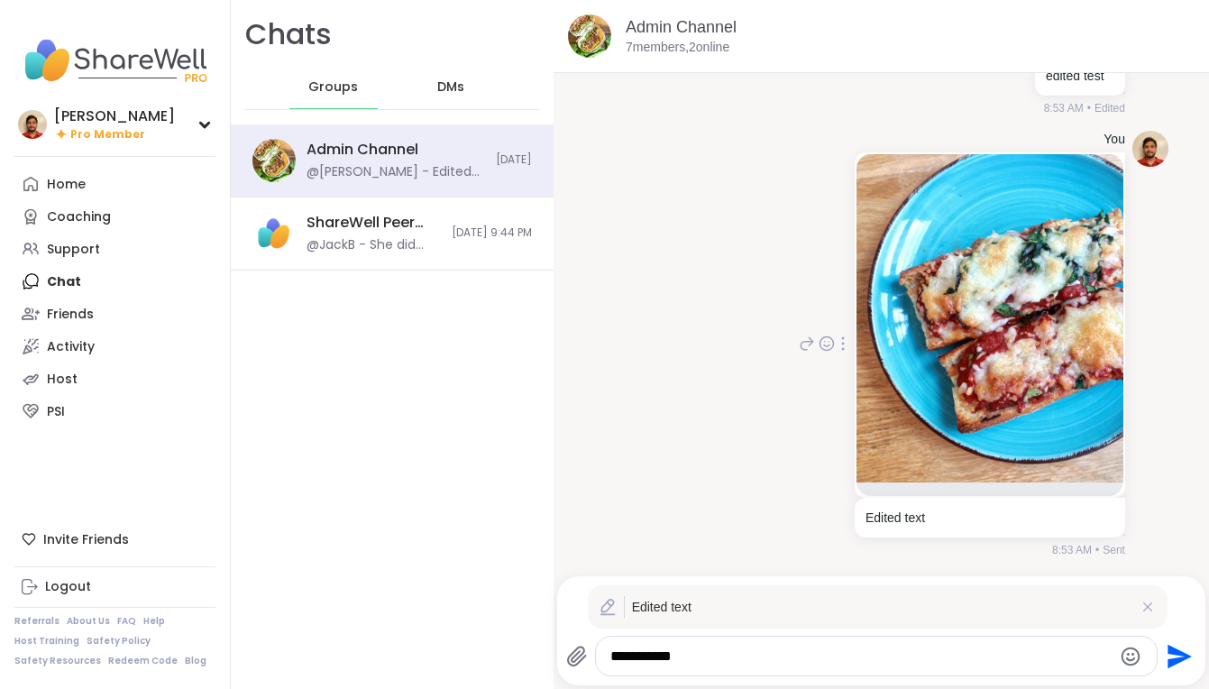
click at [709, 655] on textarea "**********" at bounding box center [860, 656] width 500 height 18
type textarea "**********"
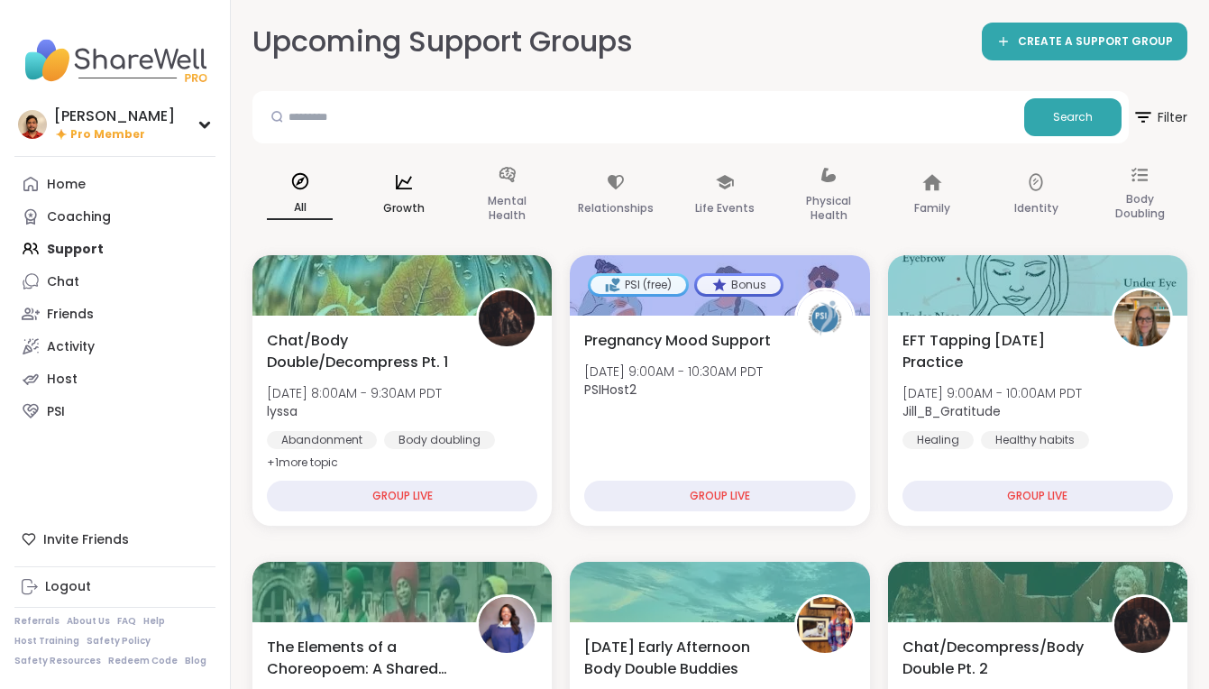
click at [430, 206] on div "Growth" at bounding box center [403, 196] width 95 height 90
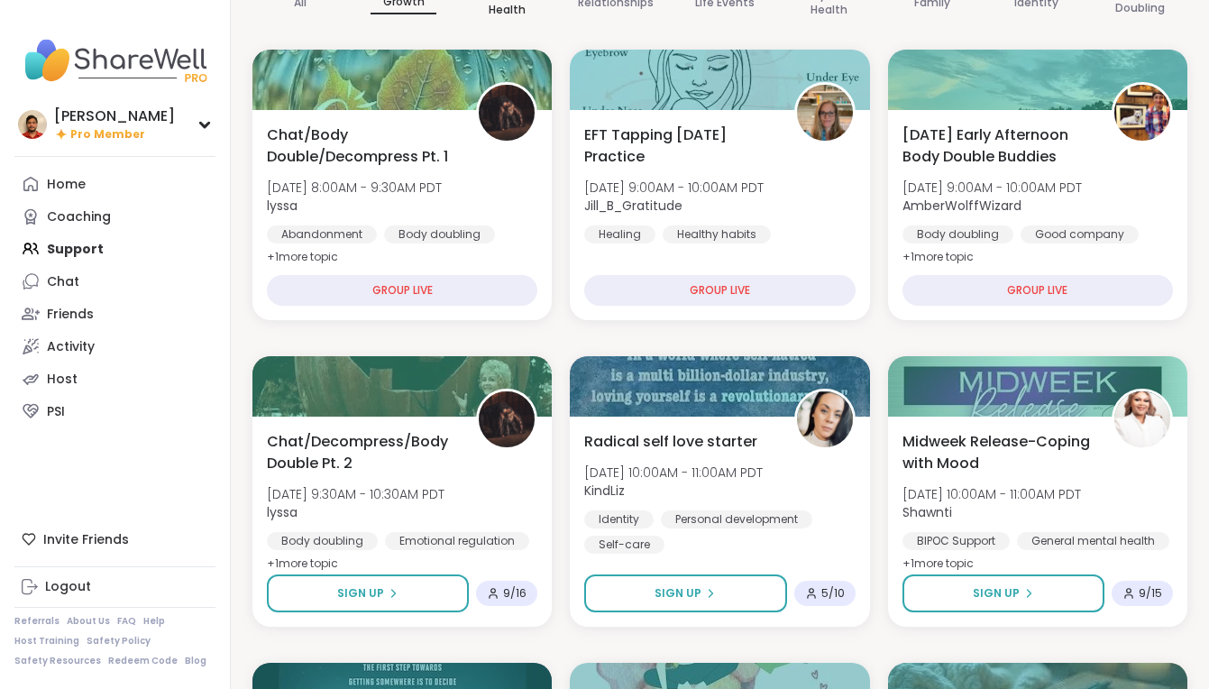
scroll to position [38, 0]
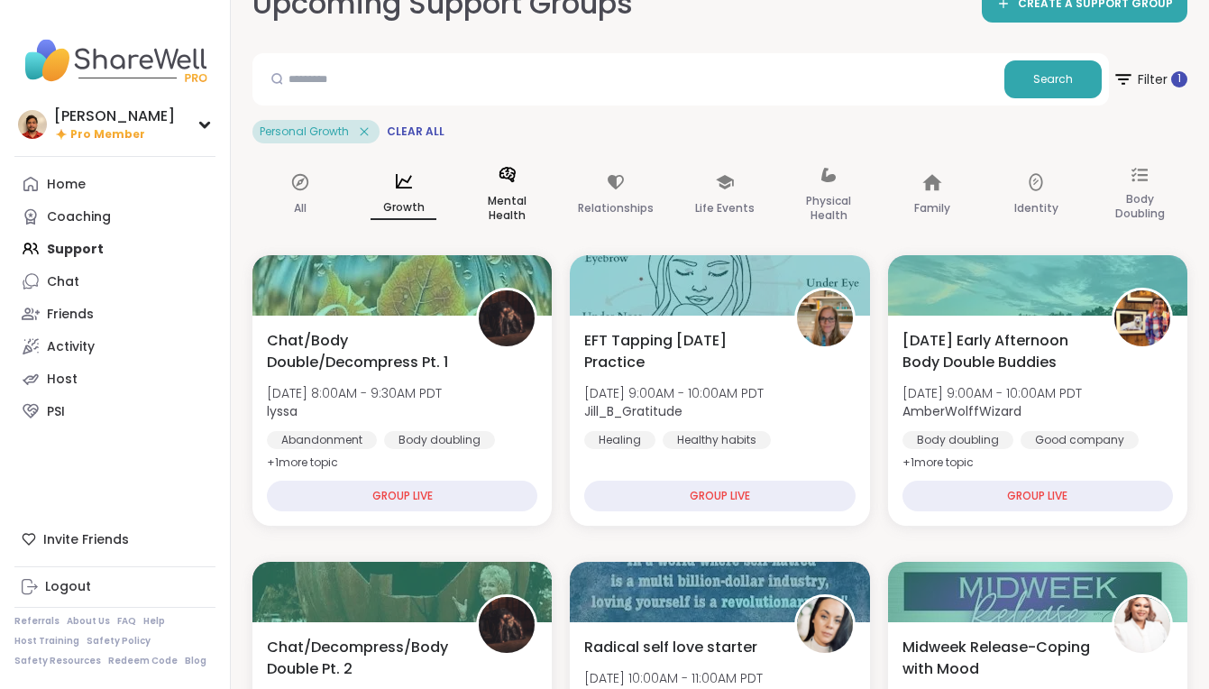
click at [532, 174] on div "Mental Health" at bounding box center [507, 196] width 95 height 90
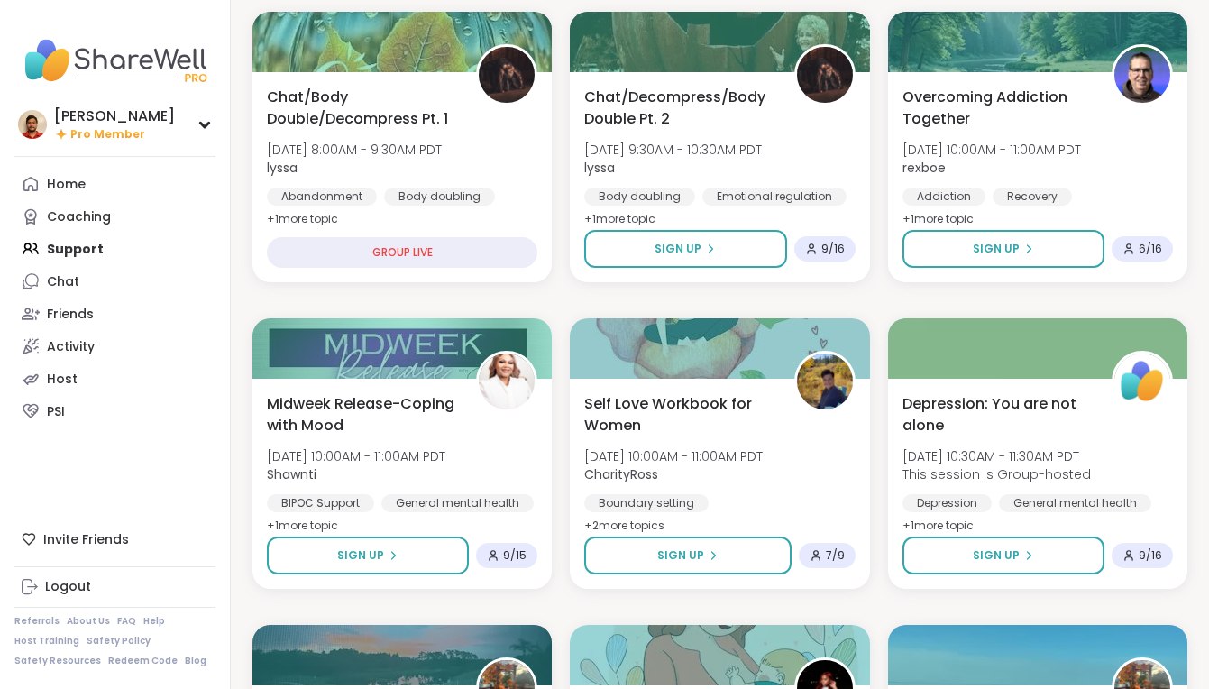
scroll to position [302, 0]
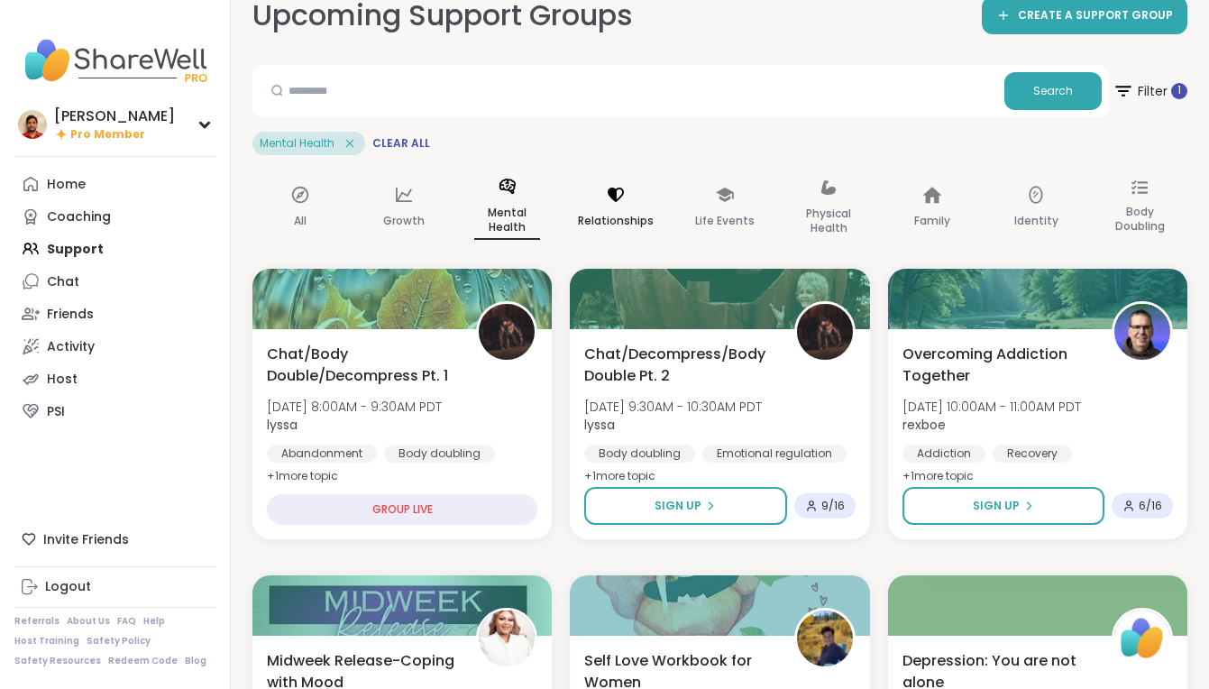
click at [612, 192] on icon at bounding box center [616, 195] width 16 height 14
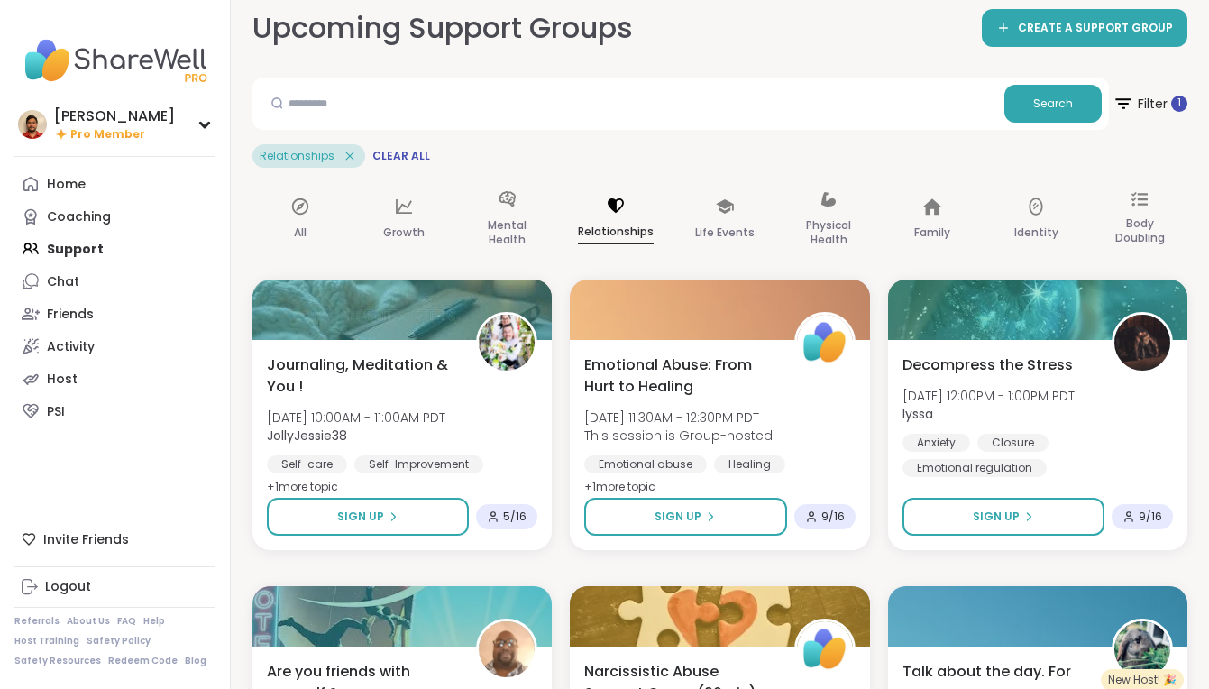
scroll to position [0, 0]
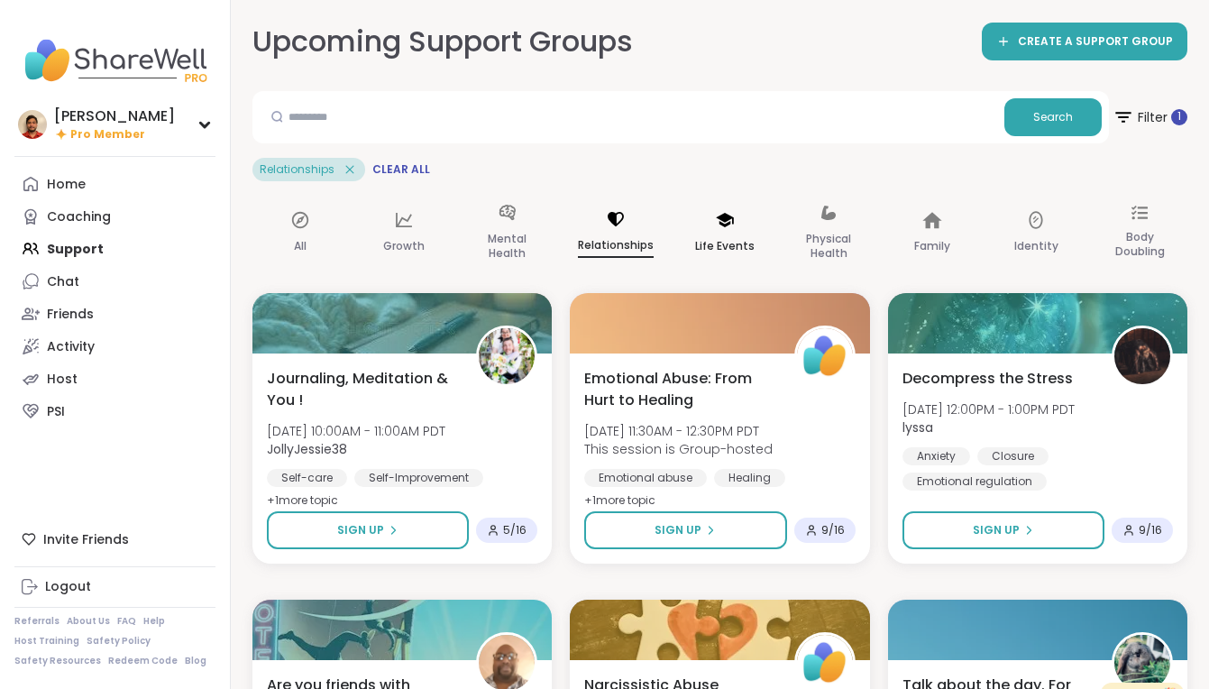
click at [683, 222] on div "Life Events" at bounding box center [724, 233] width 95 height 90
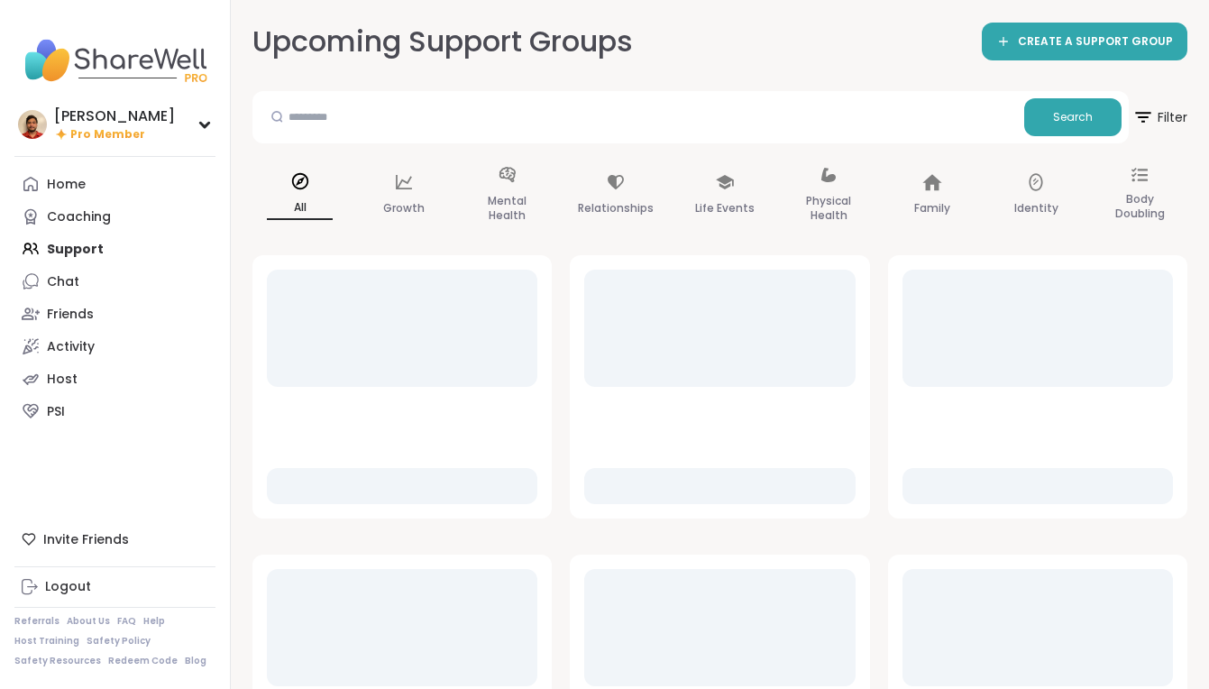
click at [617, 193] on div "Relationships" at bounding box center [616, 196] width 105 height 90
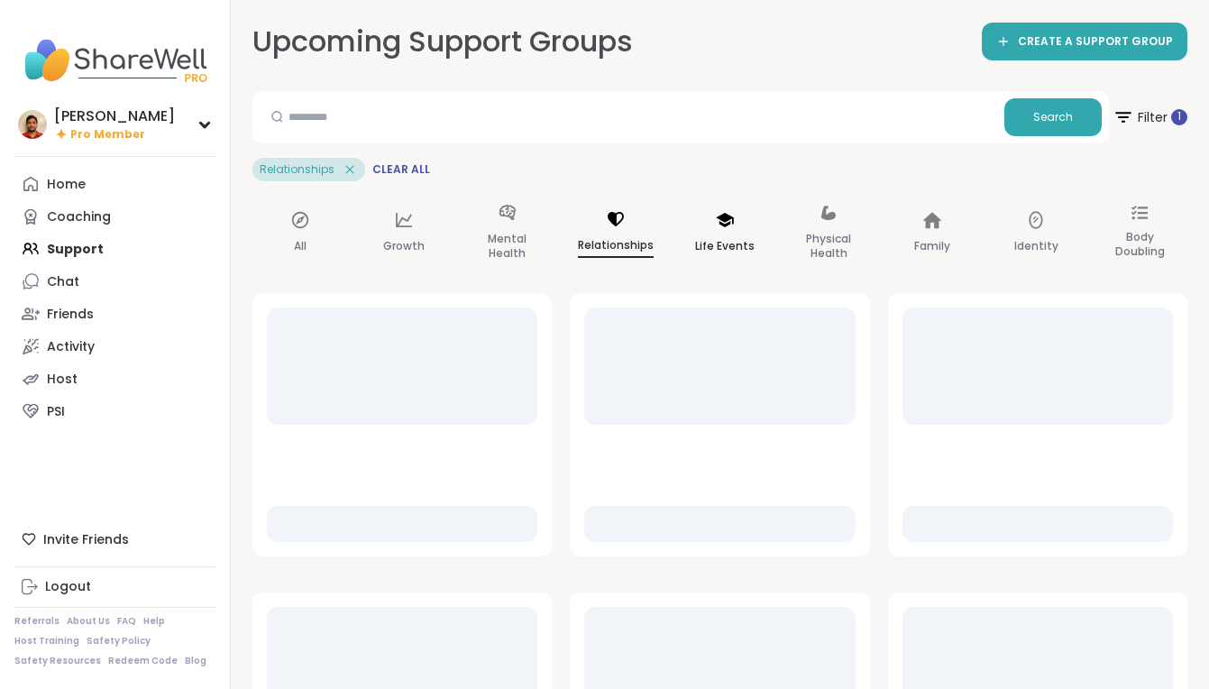
click at [739, 257] on div "Life Events" at bounding box center [724, 233] width 95 height 90
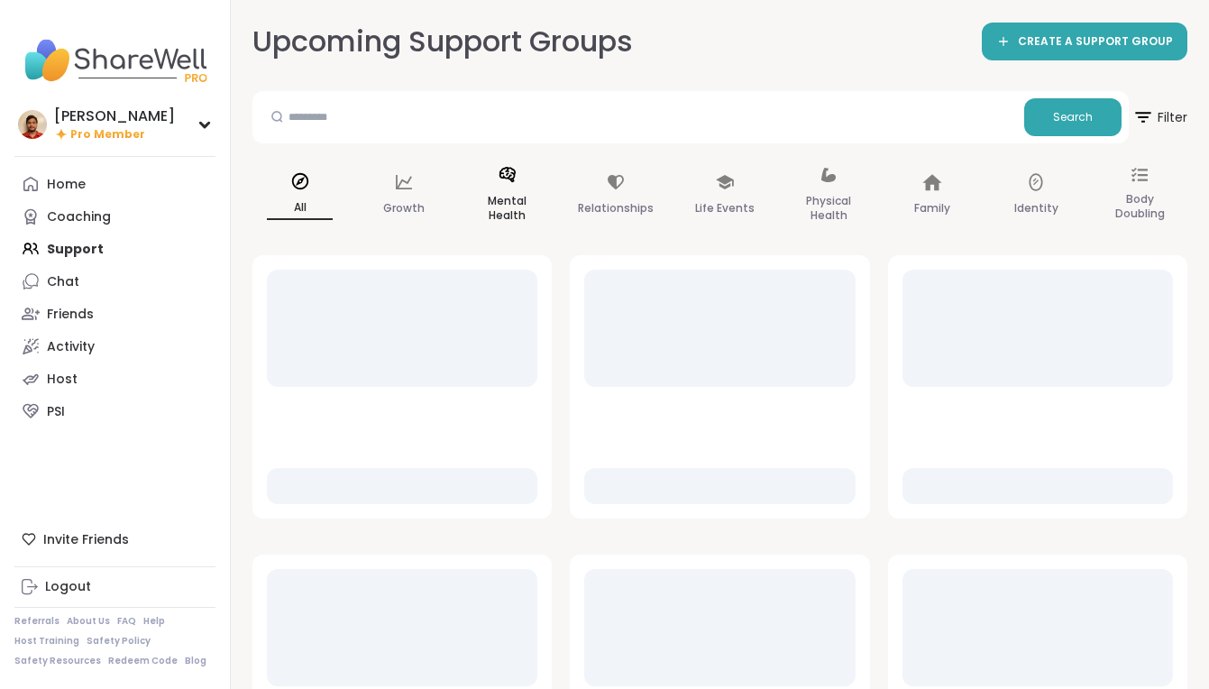
click at [484, 199] on p "Mental Health" at bounding box center [507, 208] width 66 height 36
click at [484, 199] on div "Mental Health" at bounding box center [507, 196] width 95 height 90
click at [684, 224] on div "Life Events" at bounding box center [724, 196] width 95 height 90
click at [918, 210] on p "Family" at bounding box center [931, 208] width 36 height 22
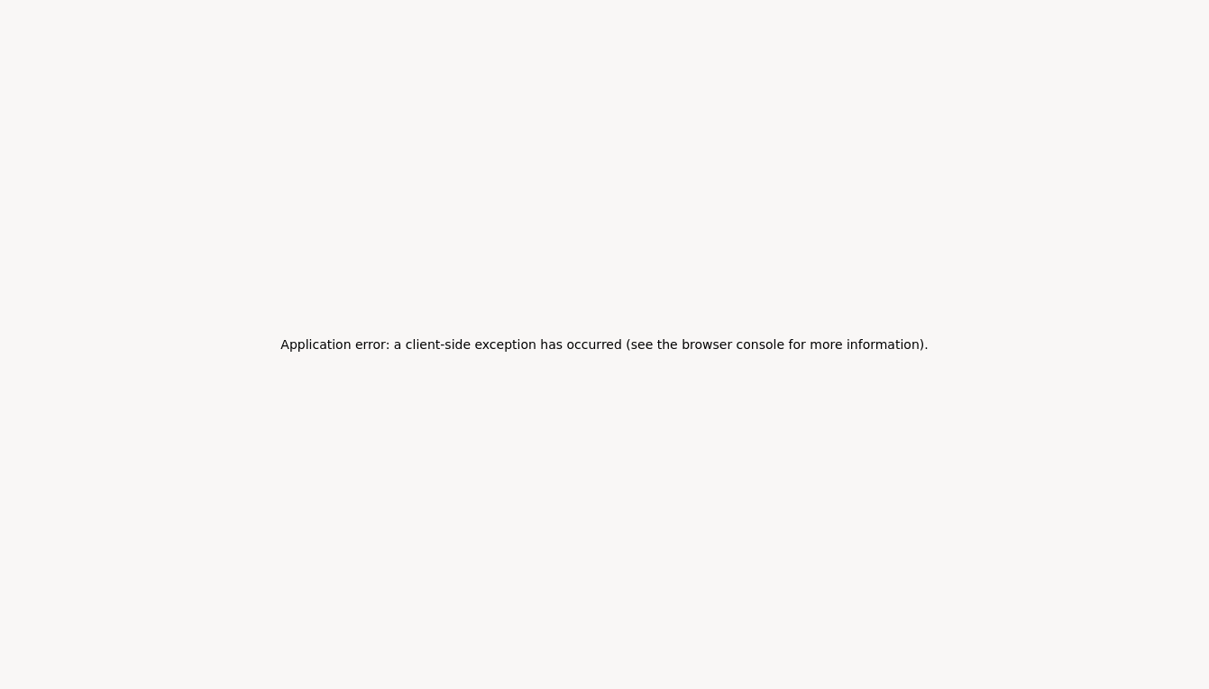
click at [854, 380] on div "Application error: a client-side exception has occurred (see the browser consol…" at bounding box center [604, 344] width 1209 height 689
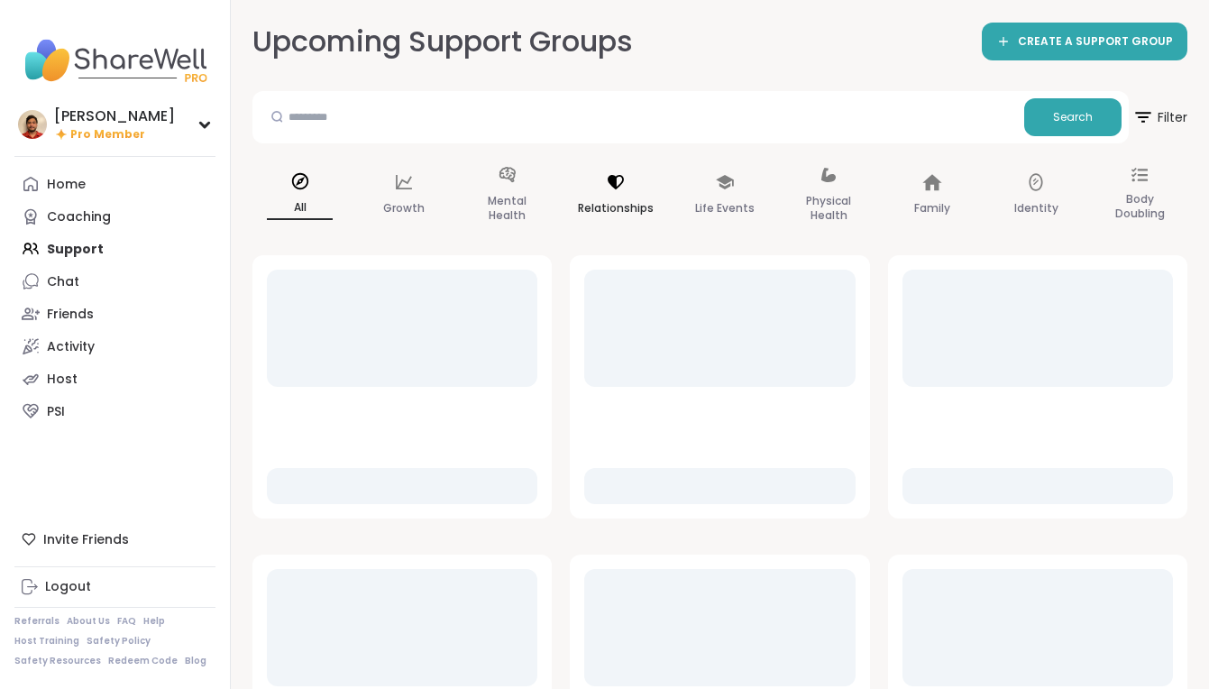
click at [637, 193] on div "Relationships" at bounding box center [616, 196] width 105 height 90
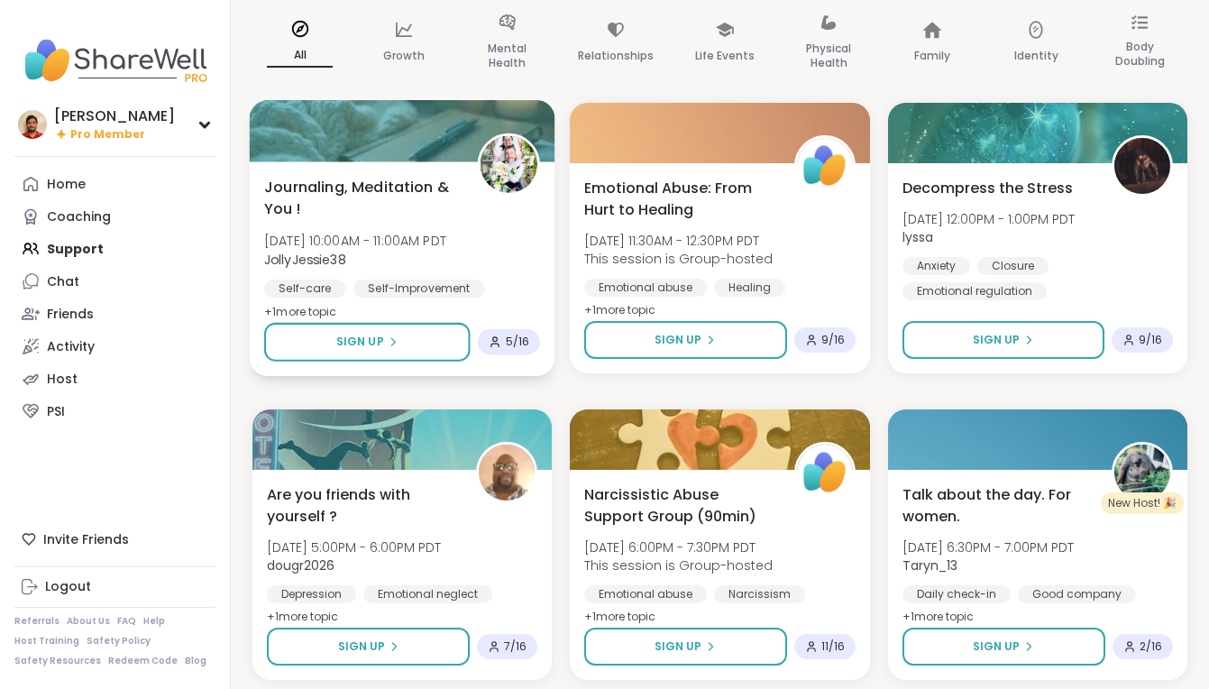
scroll to position [291, 0]
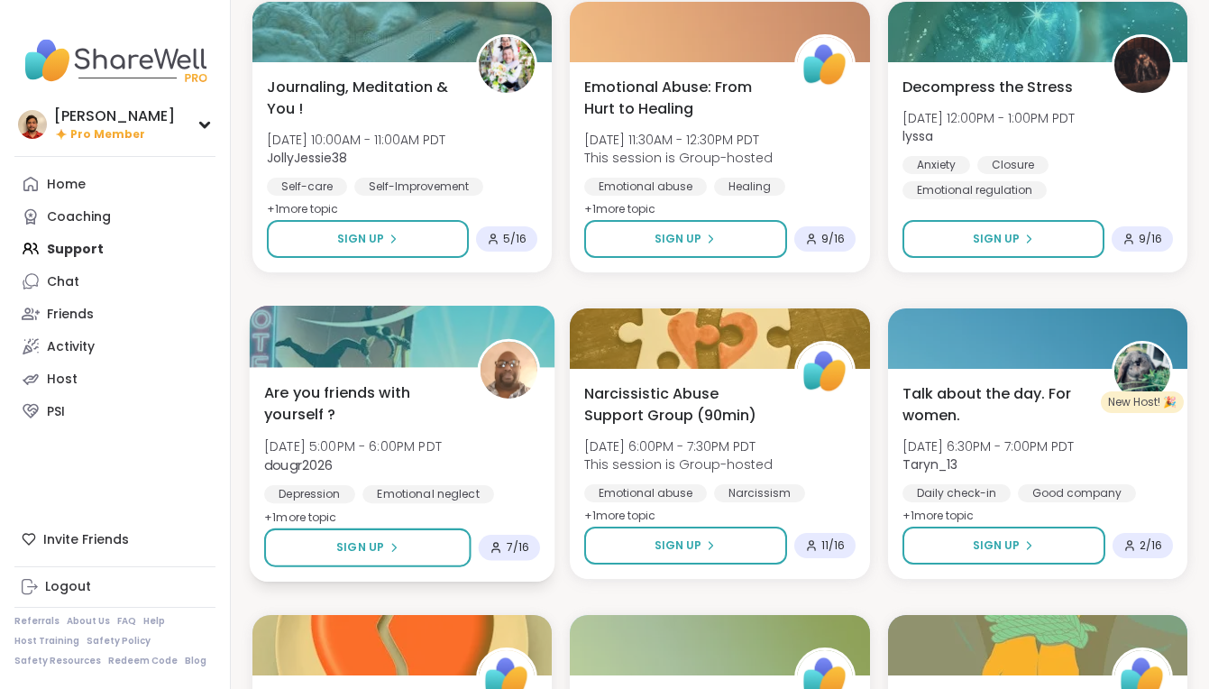
click at [453, 370] on div "Are you friends with yourself ? Wed, Oct 08 | 5:00PM - 6:00PM PDT dougr2026 Dep…" at bounding box center [403, 474] width 306 height 215
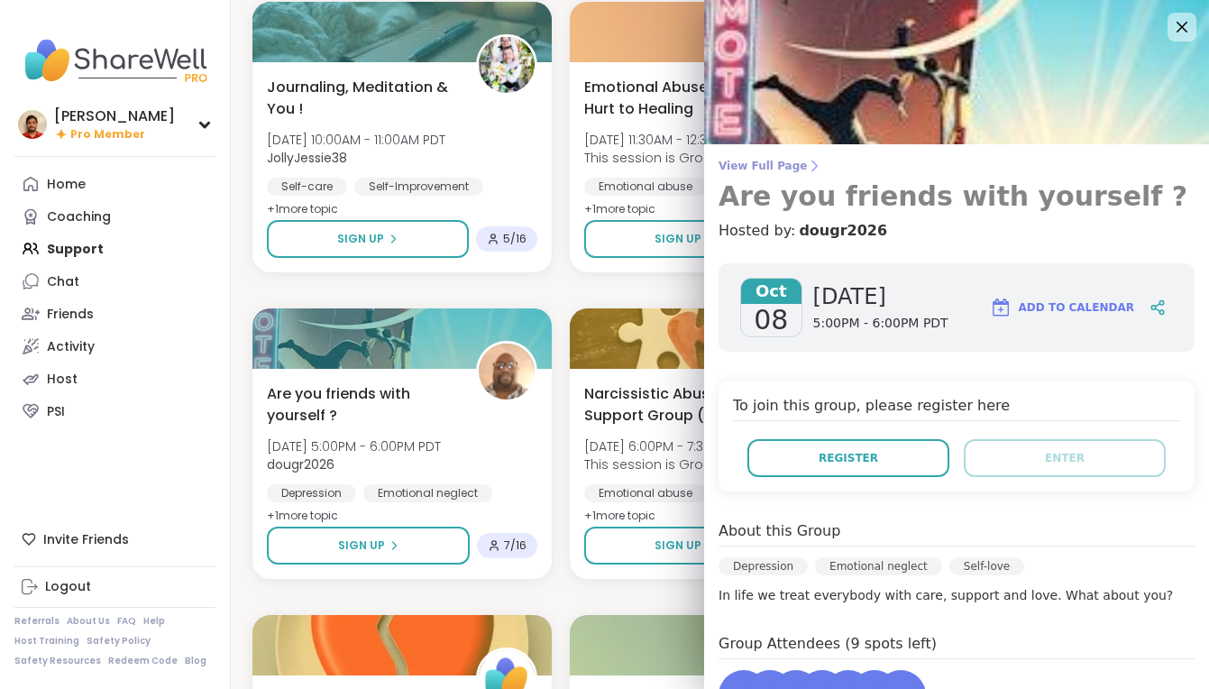
click at [760, 196] on h3 "Are you friends with yourself ?" at bounding box center [957, 196] width 476 height 32
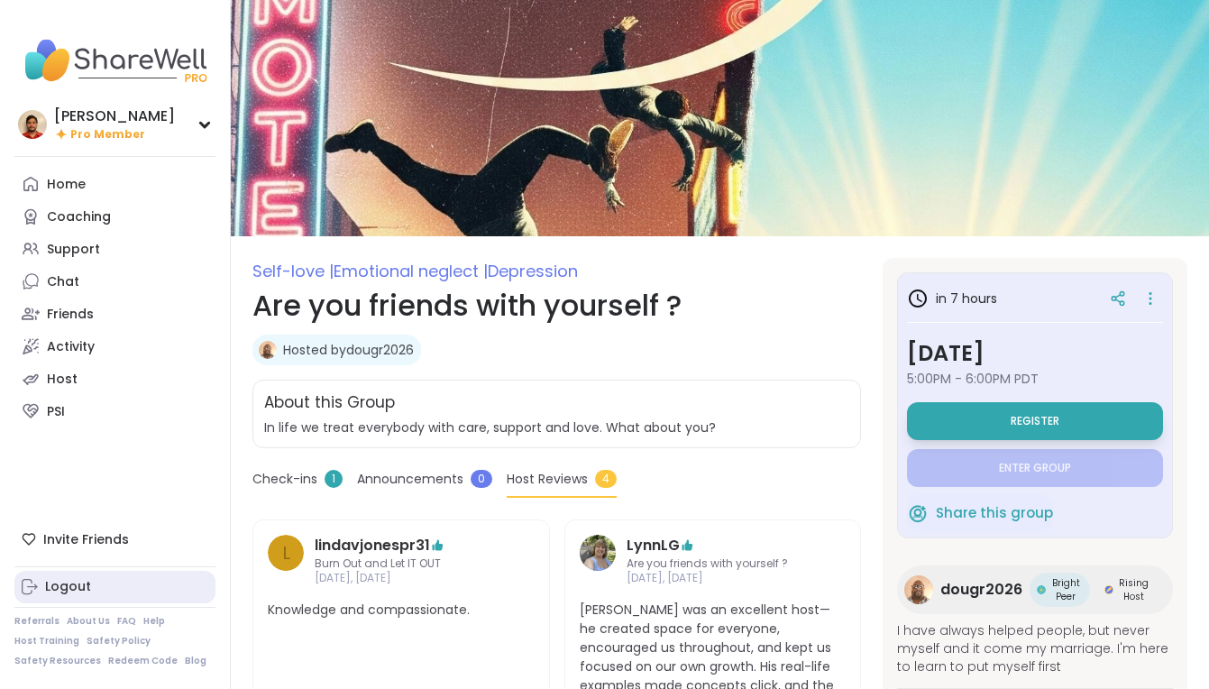
click at [126, 580] on link "Logout" at bounding box center [114, 587] width 201 height 32
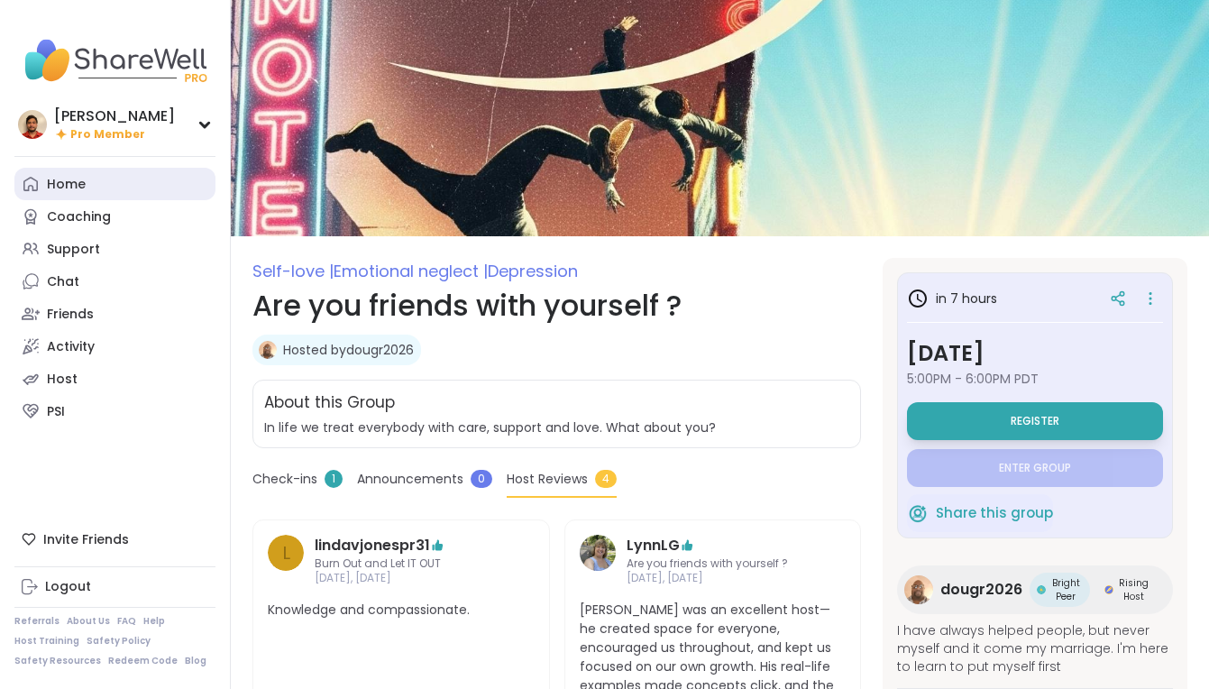
click at [146, 168] on link "Home" at bounding box center [114, 184] width 201 height 32
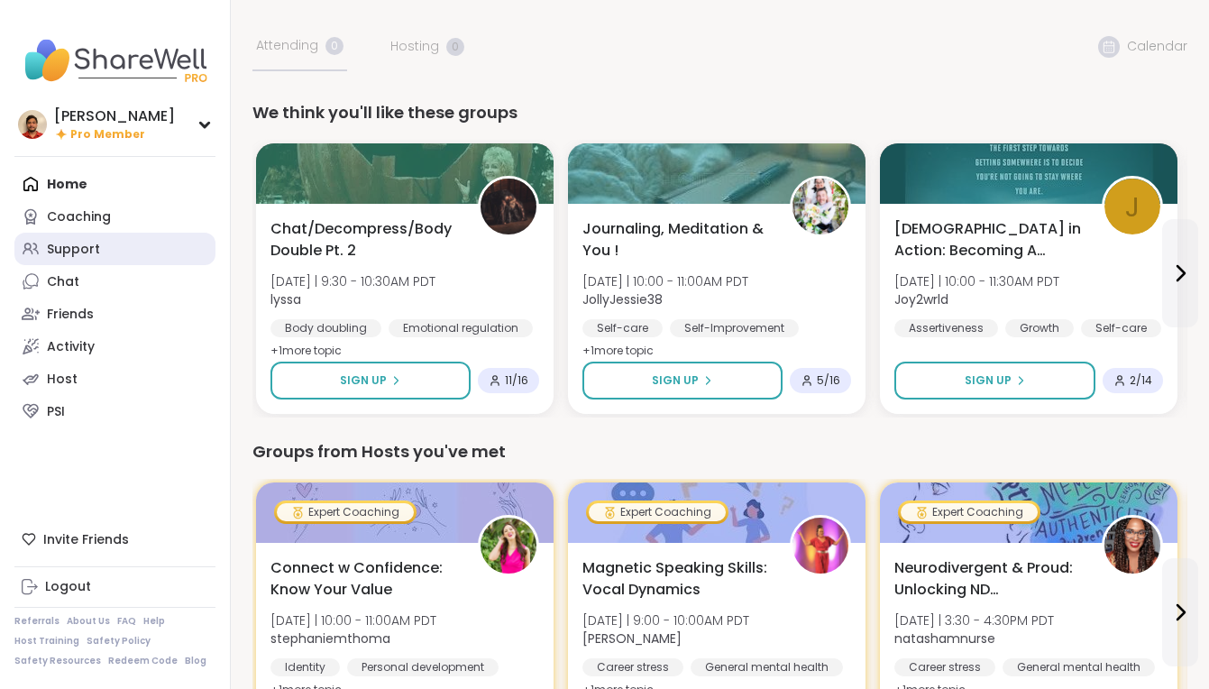
click at [111, 241] on link "Support" at bounding box center [114, 249] width 201 height 32
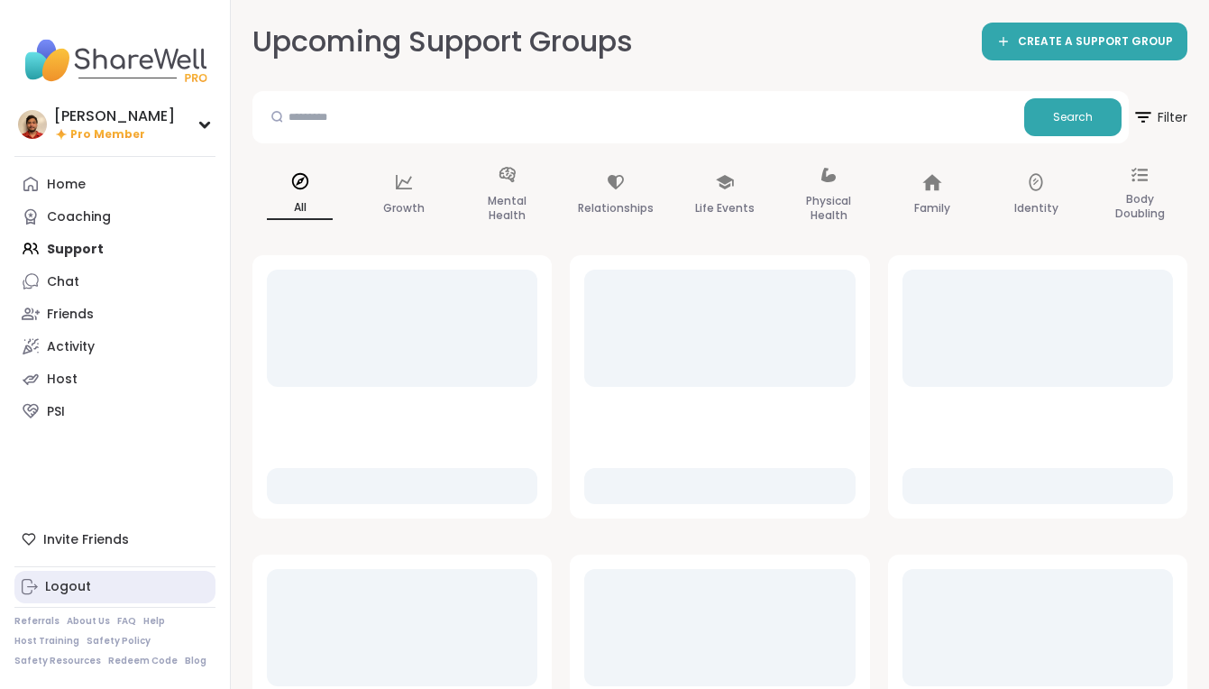
click at [111, 583] on link "Logout" at bounding box center [114, 587] width 201 height 32
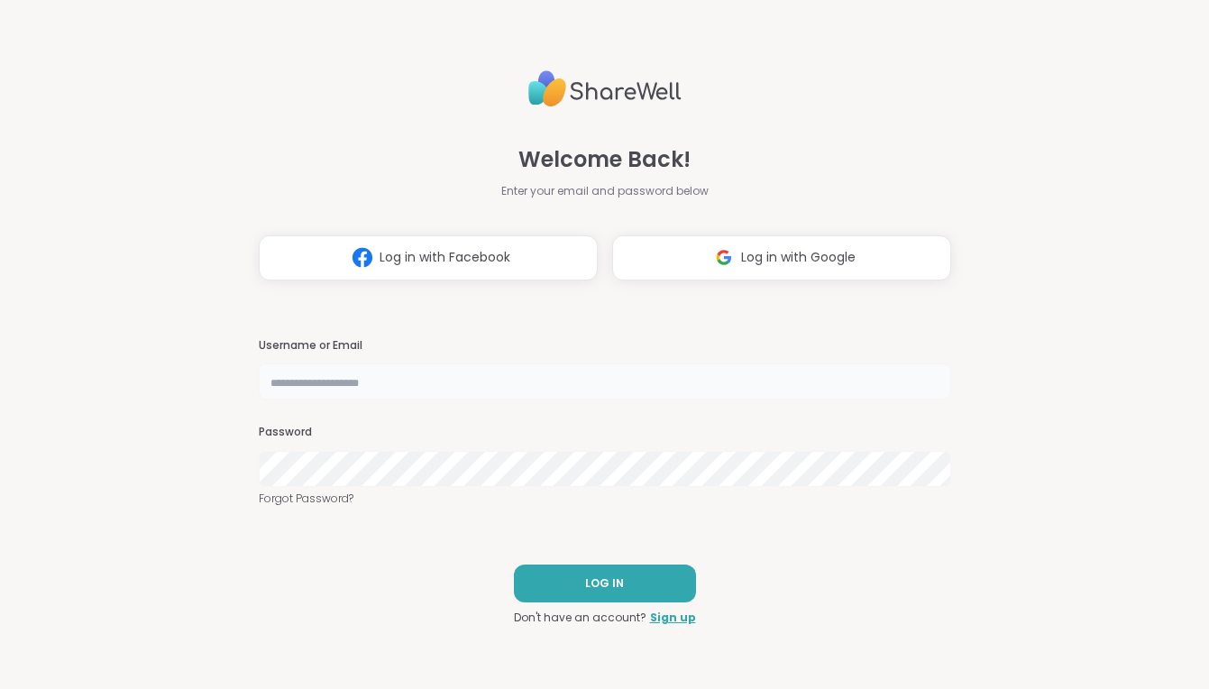
click at [472, 387] on input "text" at bounding box center [605, 381] width 692 height 36
type input "*****"
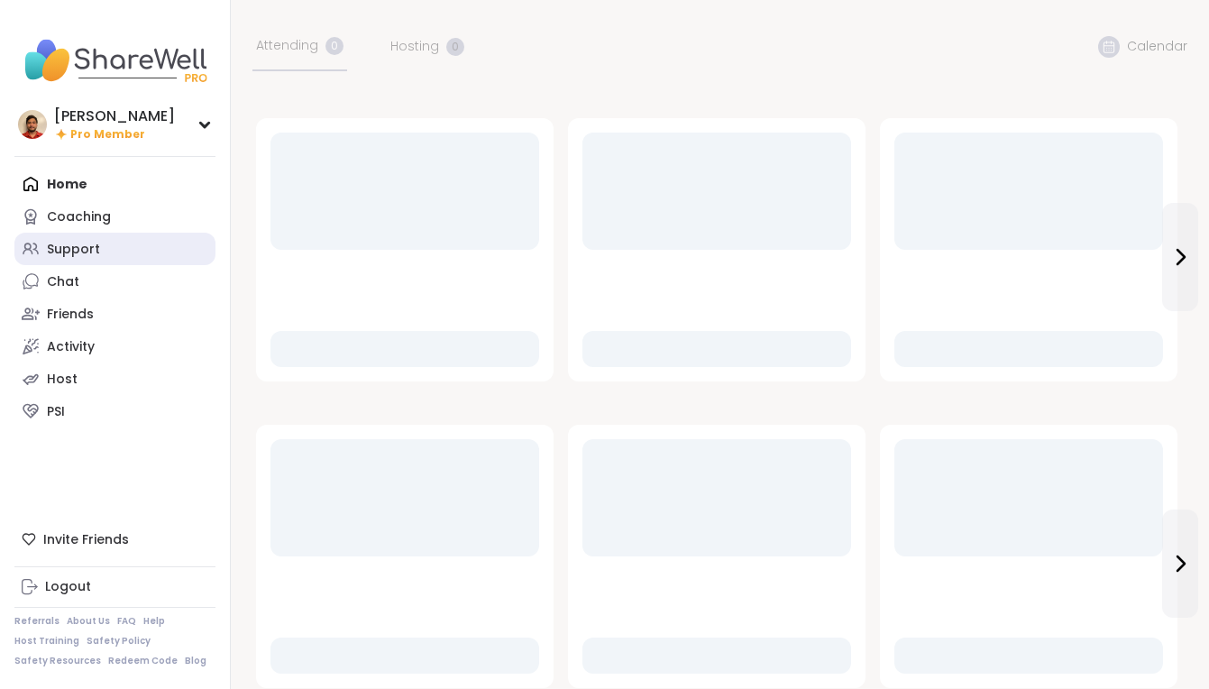
click at [133, 252] on link "Support" at bounding box center [114, 249] width 201 height 32
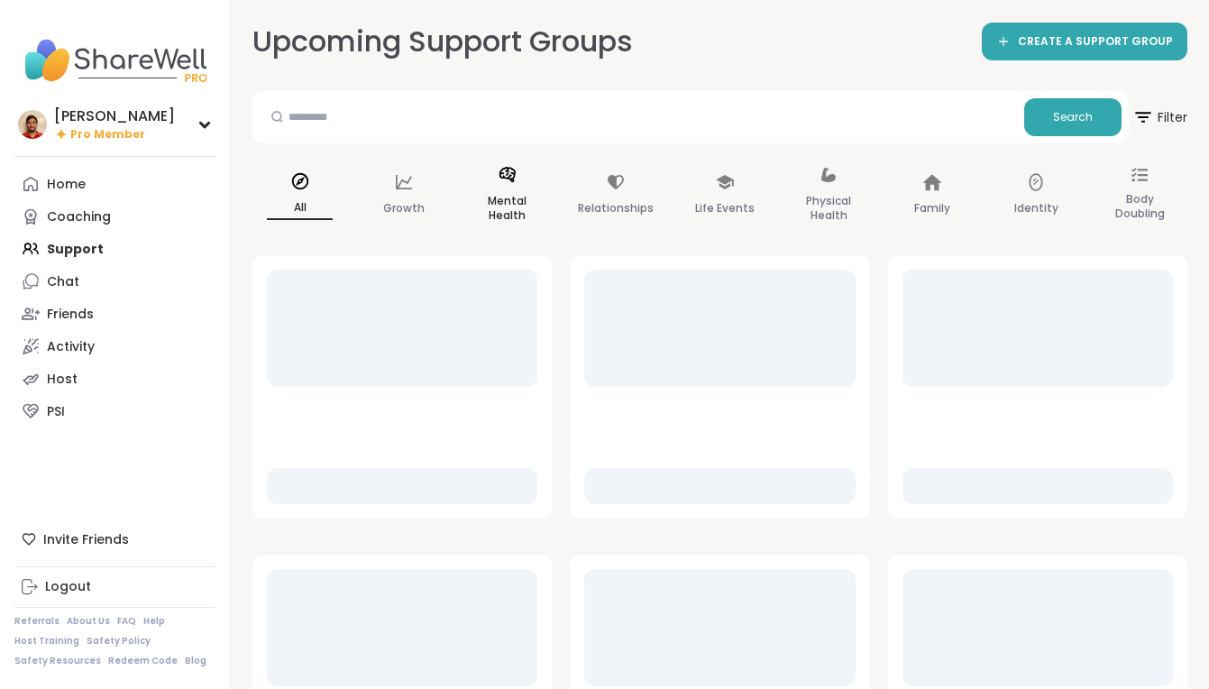
click at [521, 218] on p "Mental Health" at bounding box center [507, 208] width 66 height 36
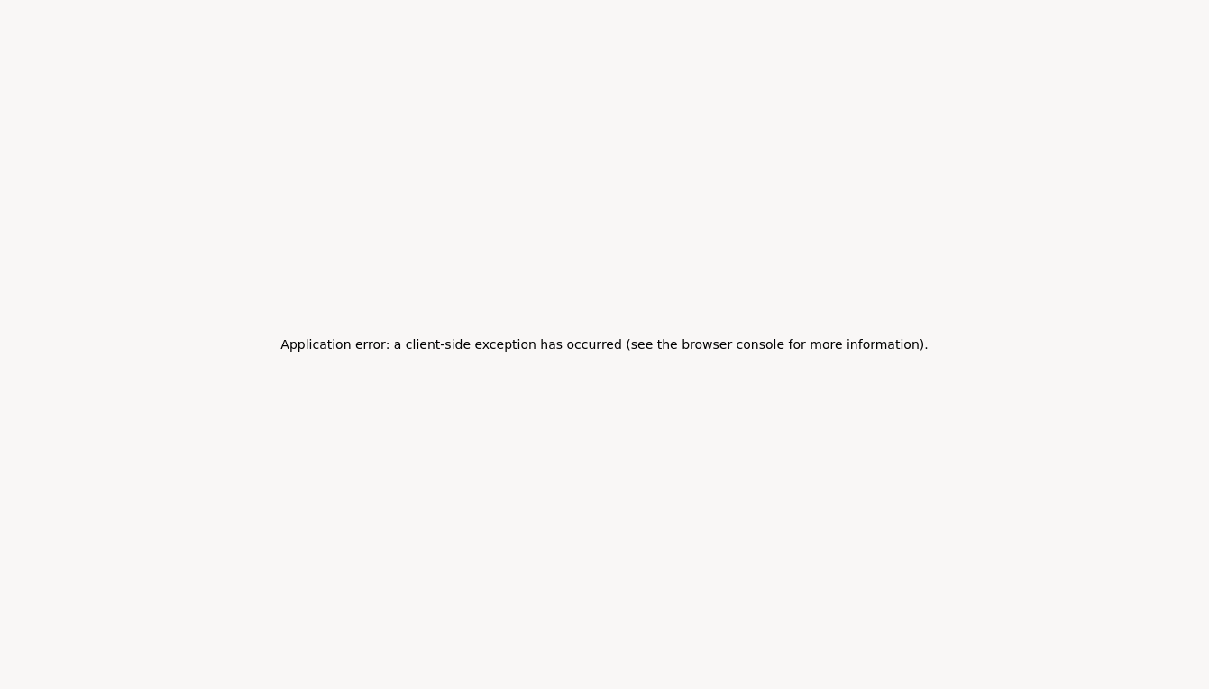
click at [536, 222] on div "Application error: a client-side exception has occurred (see the browser consol…" at bounding box center [604, 344] width 1209 height 689
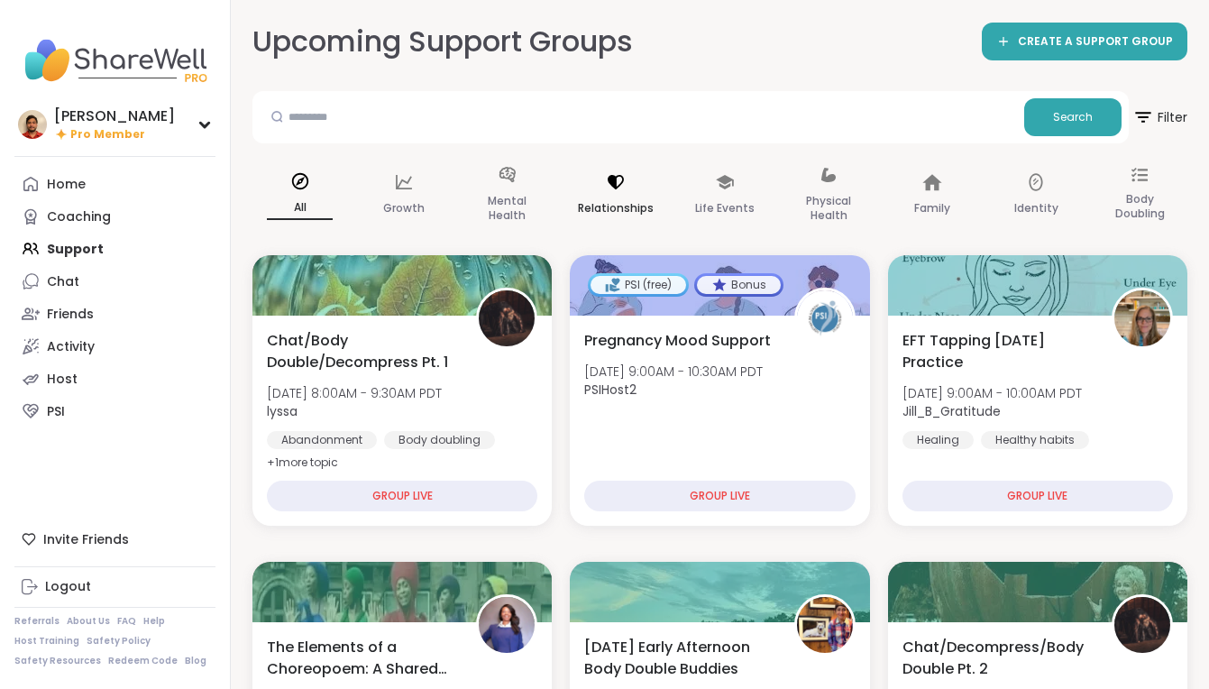
click at [602, 205] on p "Relationships" at bounding box center [616, 208] width 76 height 22
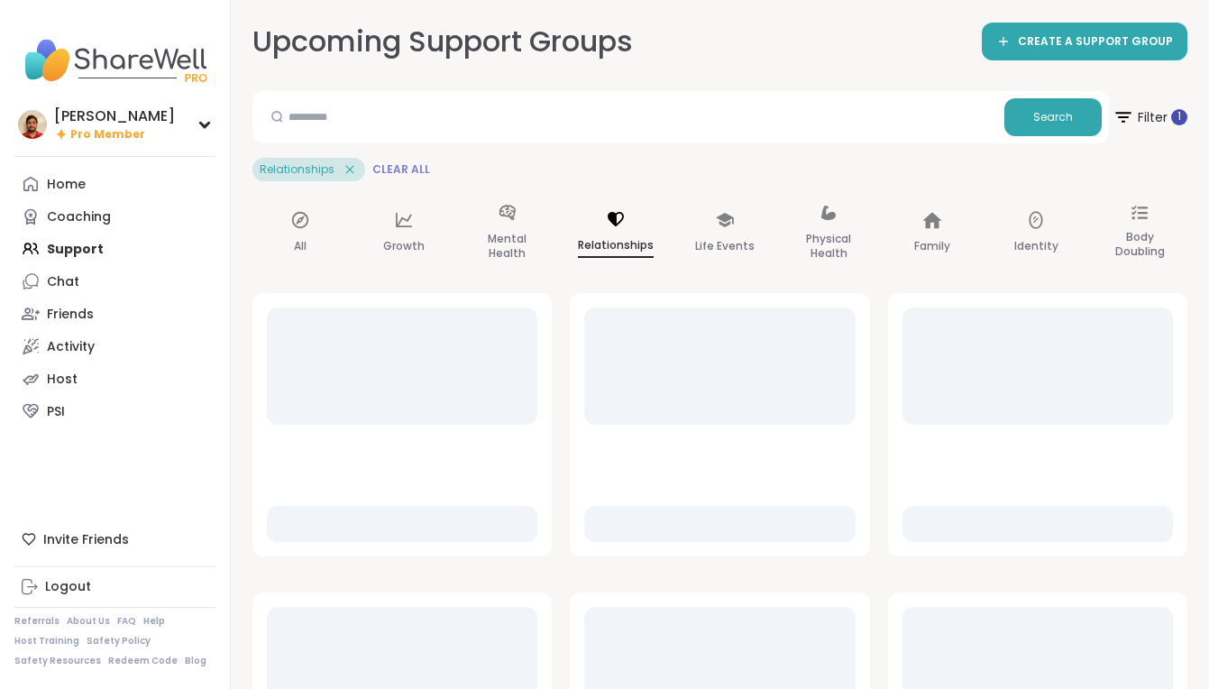
click at [414, 172] on span "Clear All" at bounding box center [401, 169] width 58 height 14
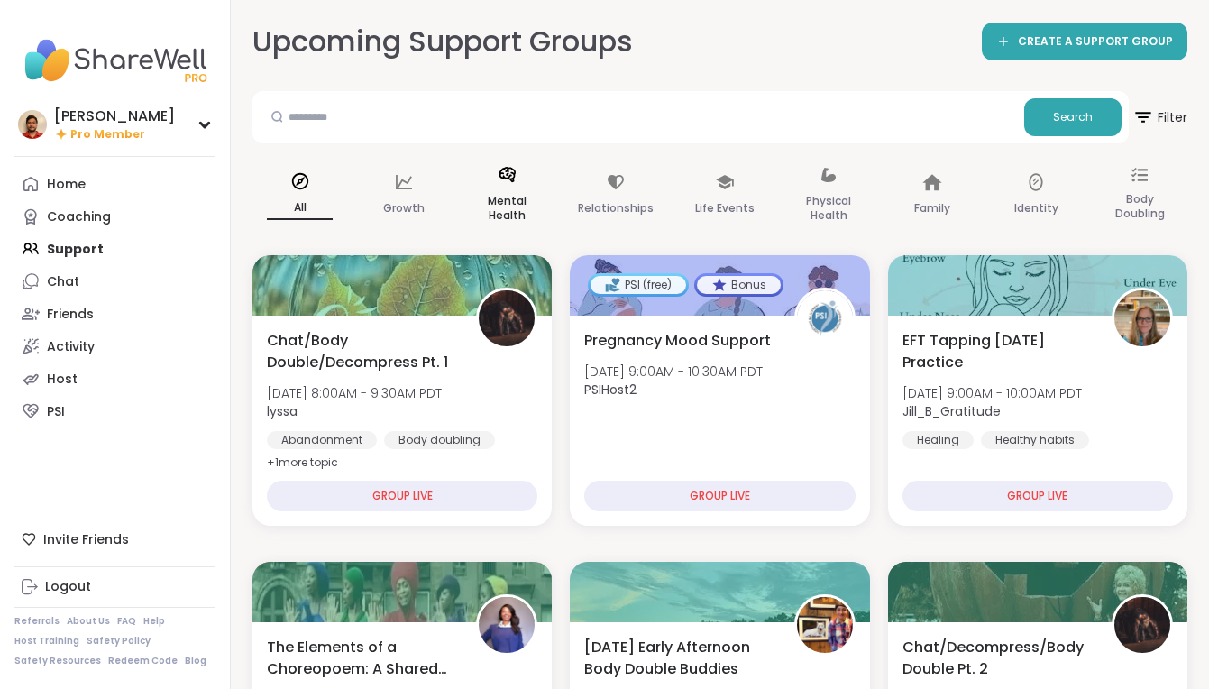
click at [481, 163] on div "Mental Health" at bounding box center [507, 196] width 95 height 90
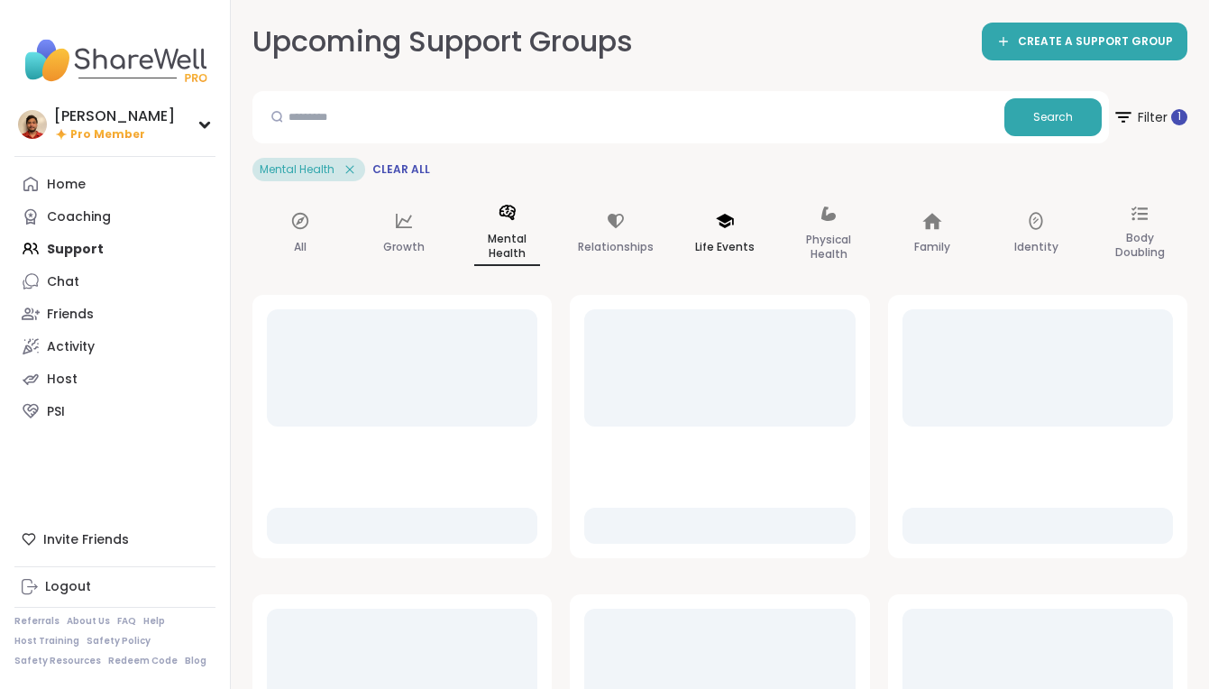
click at [677, 215] on div "Life Events" at bounding box center [724, 234] width 95 height 92
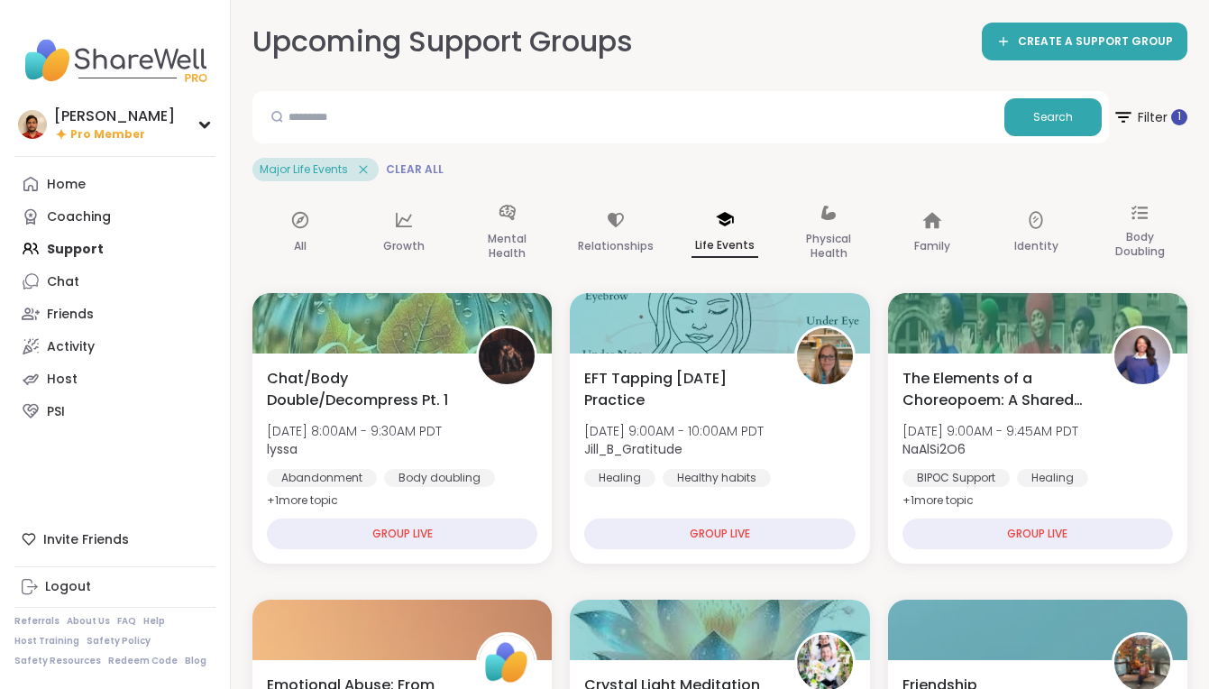
click at [415, 165] on span "Clear All" at bounding box center [415, 169] width 58 height 14
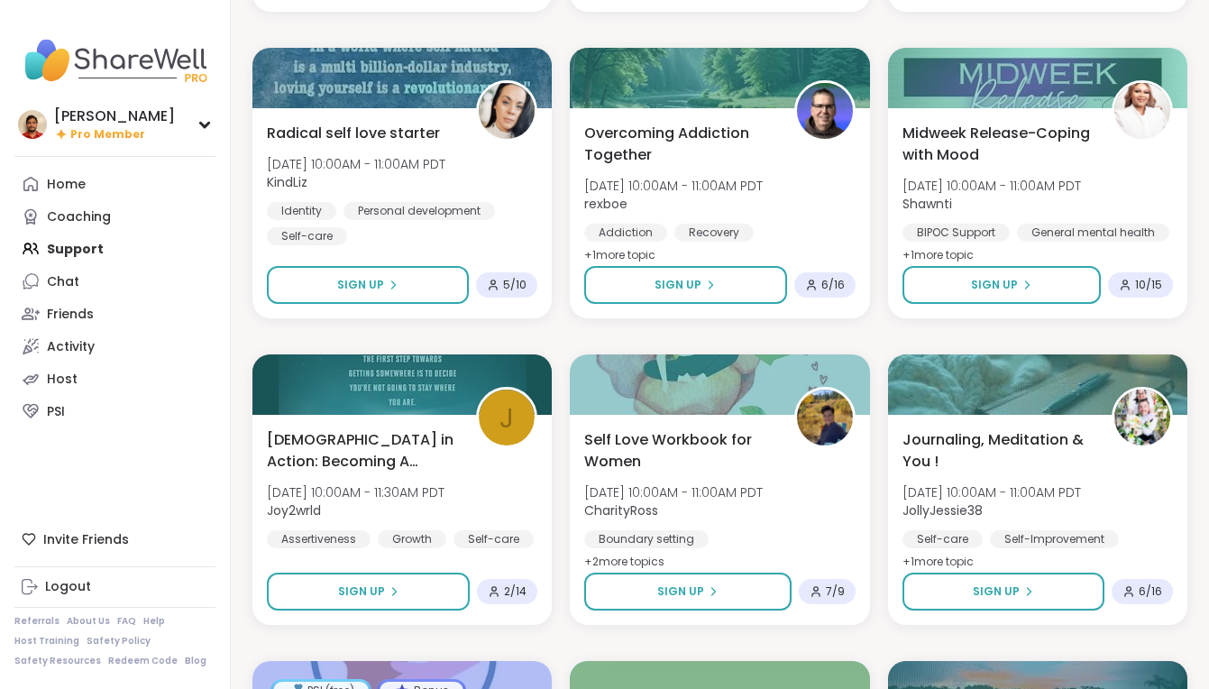
scroll to position [1085, 0]
